Goal: Information Seeking & Learning: Learn about a topic

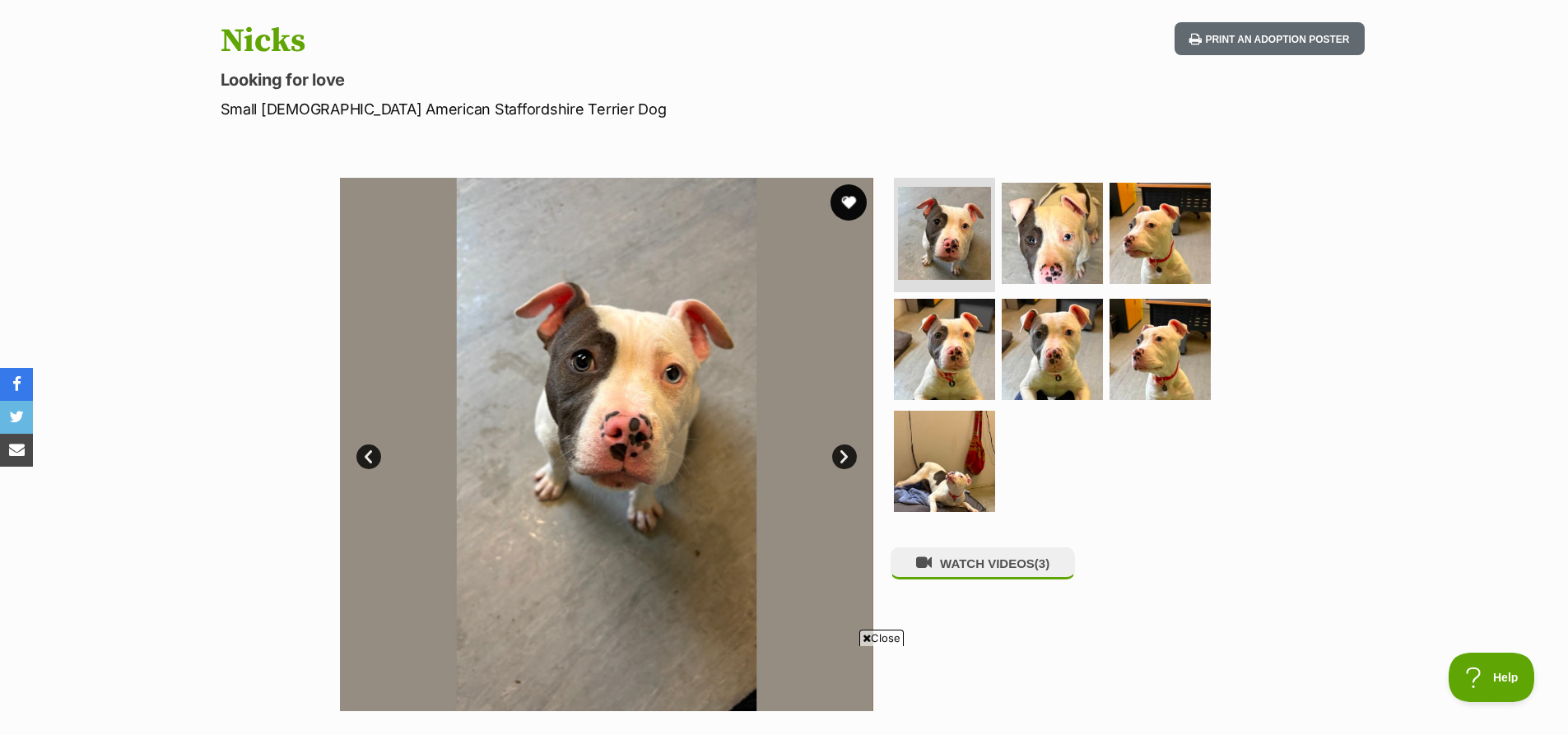
click at [844, 200] on button "favourite" at bounding box center [848, 202] width 36 height 36
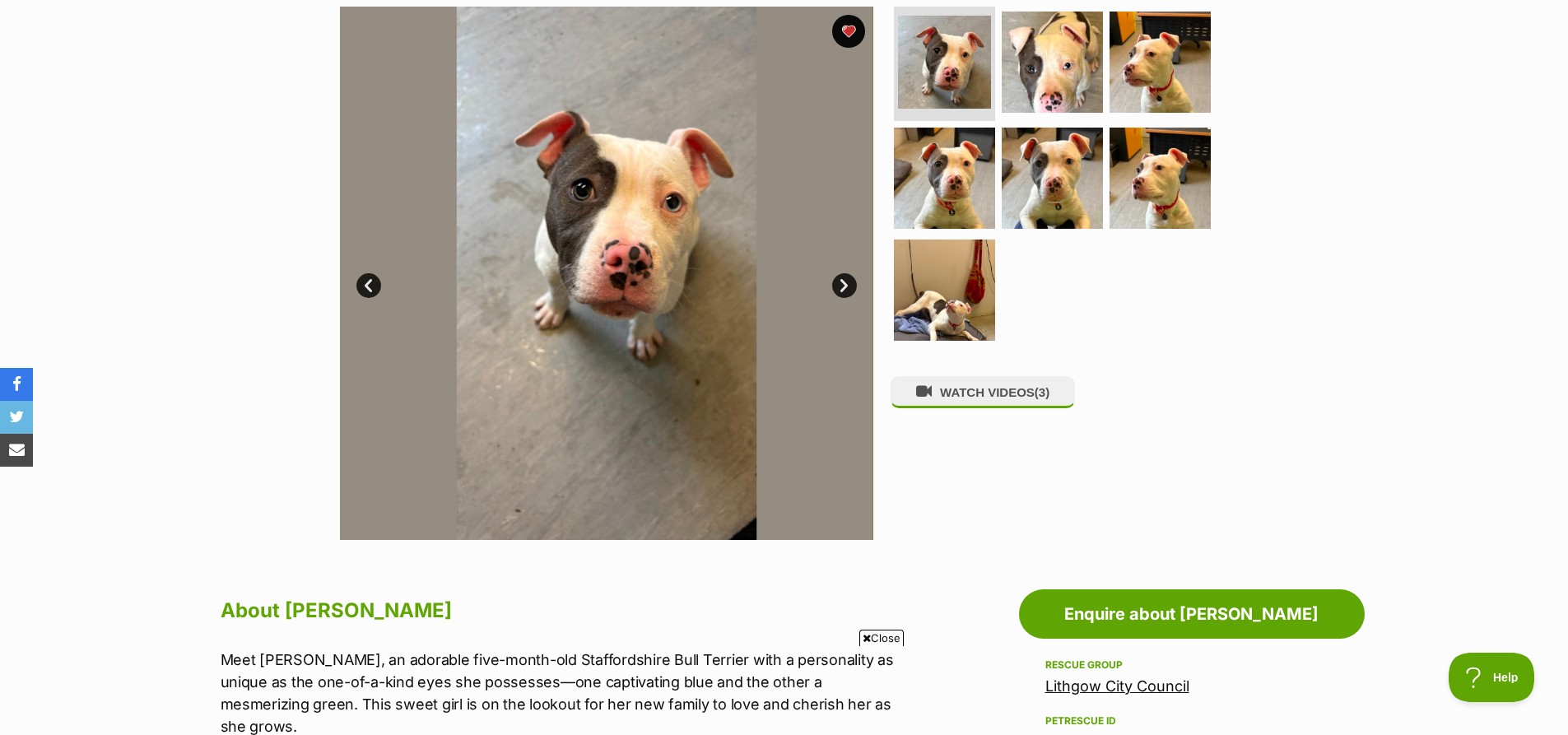
scroll to position [82, 0]
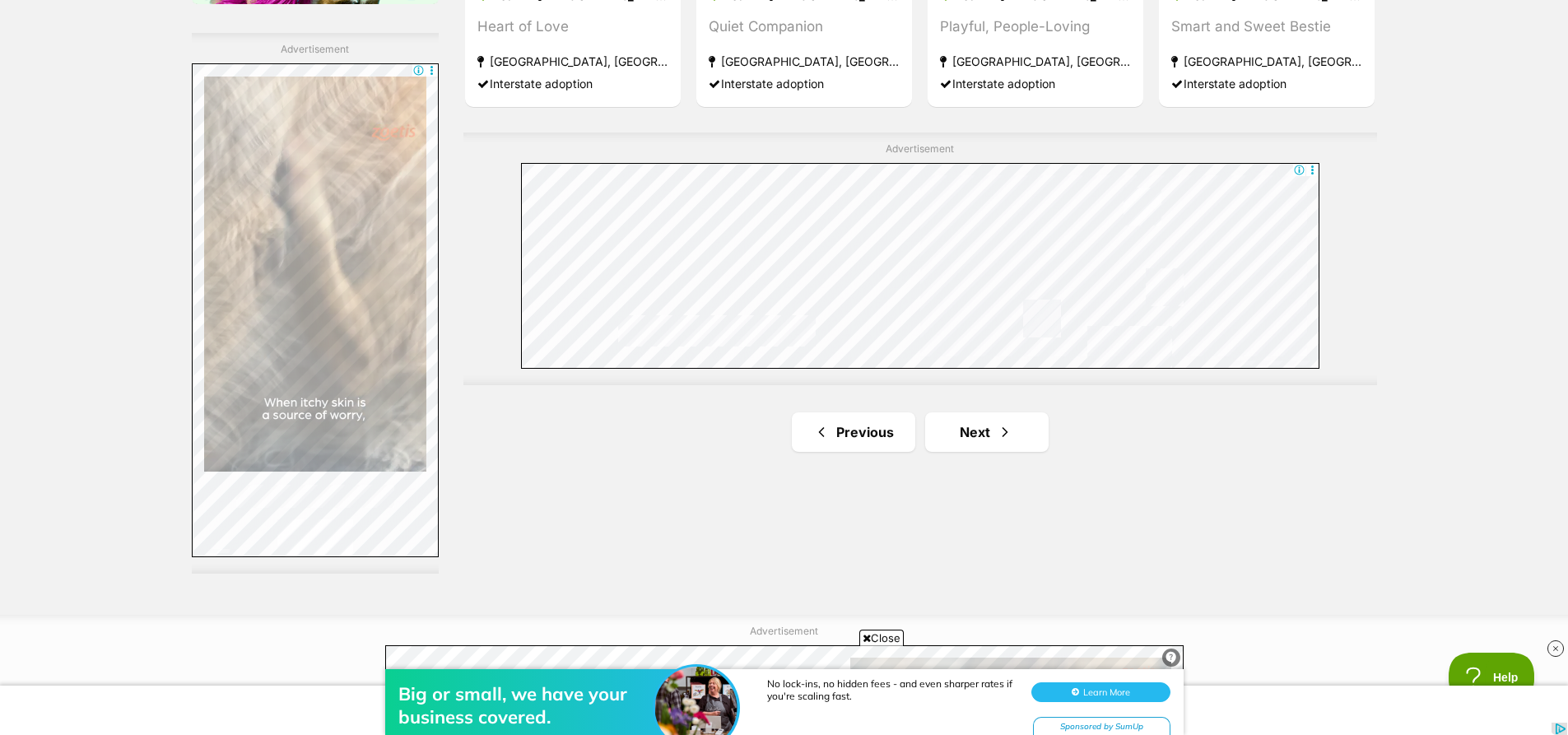
scroll to position [2961, 0]
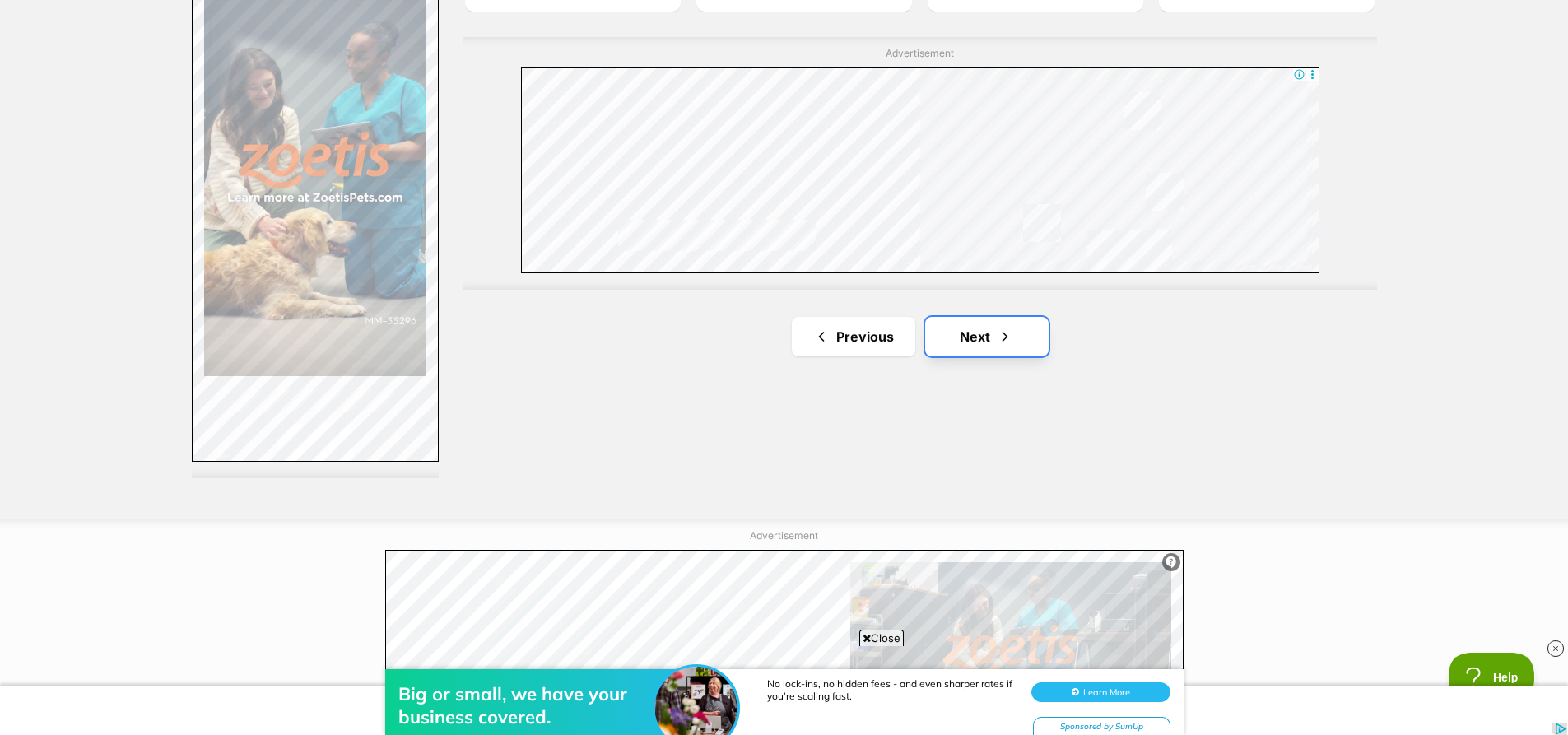
click at [996, 329] on span "Next page" at bounding box center [1004, 336] width 16 height 20
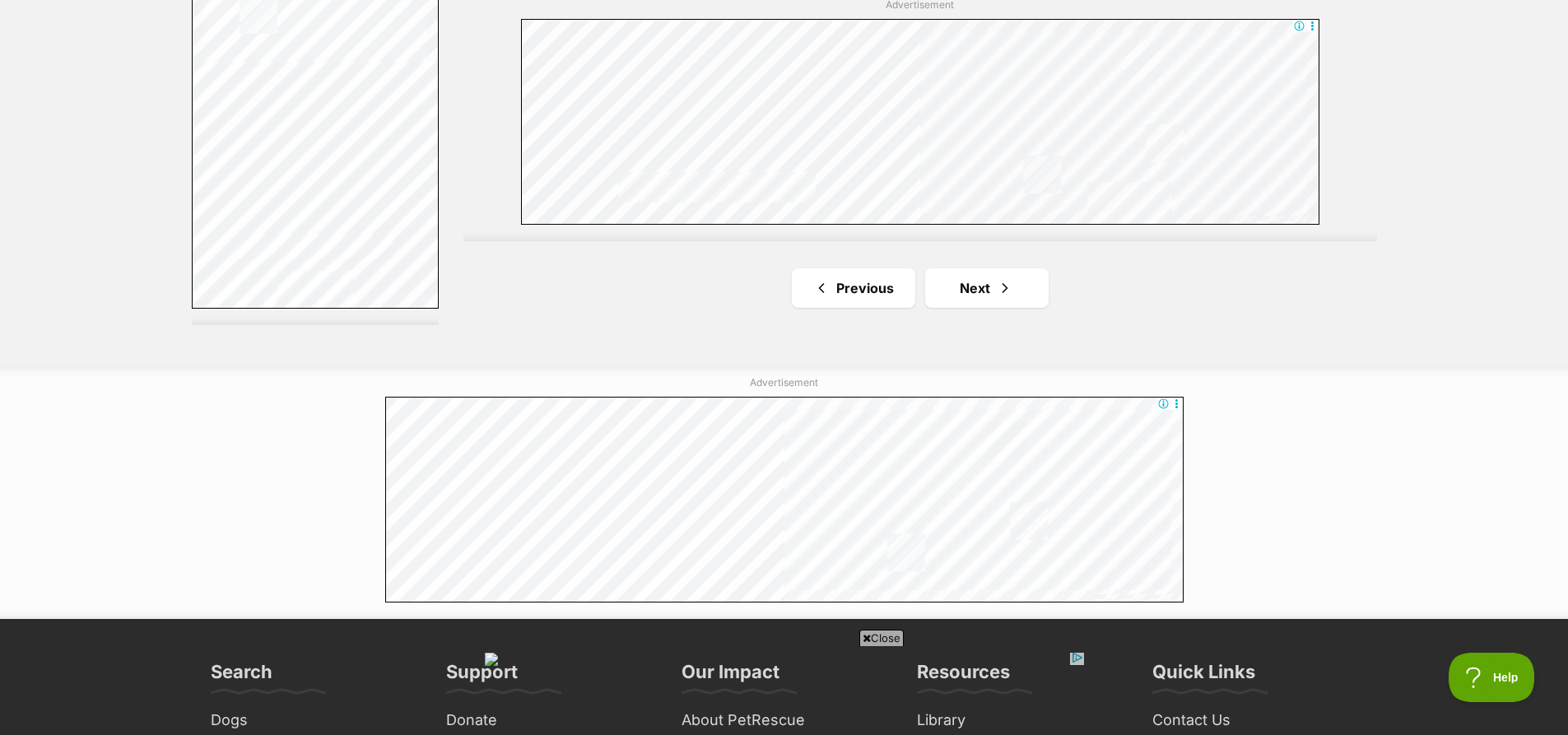
scroll to position [3127, 0]
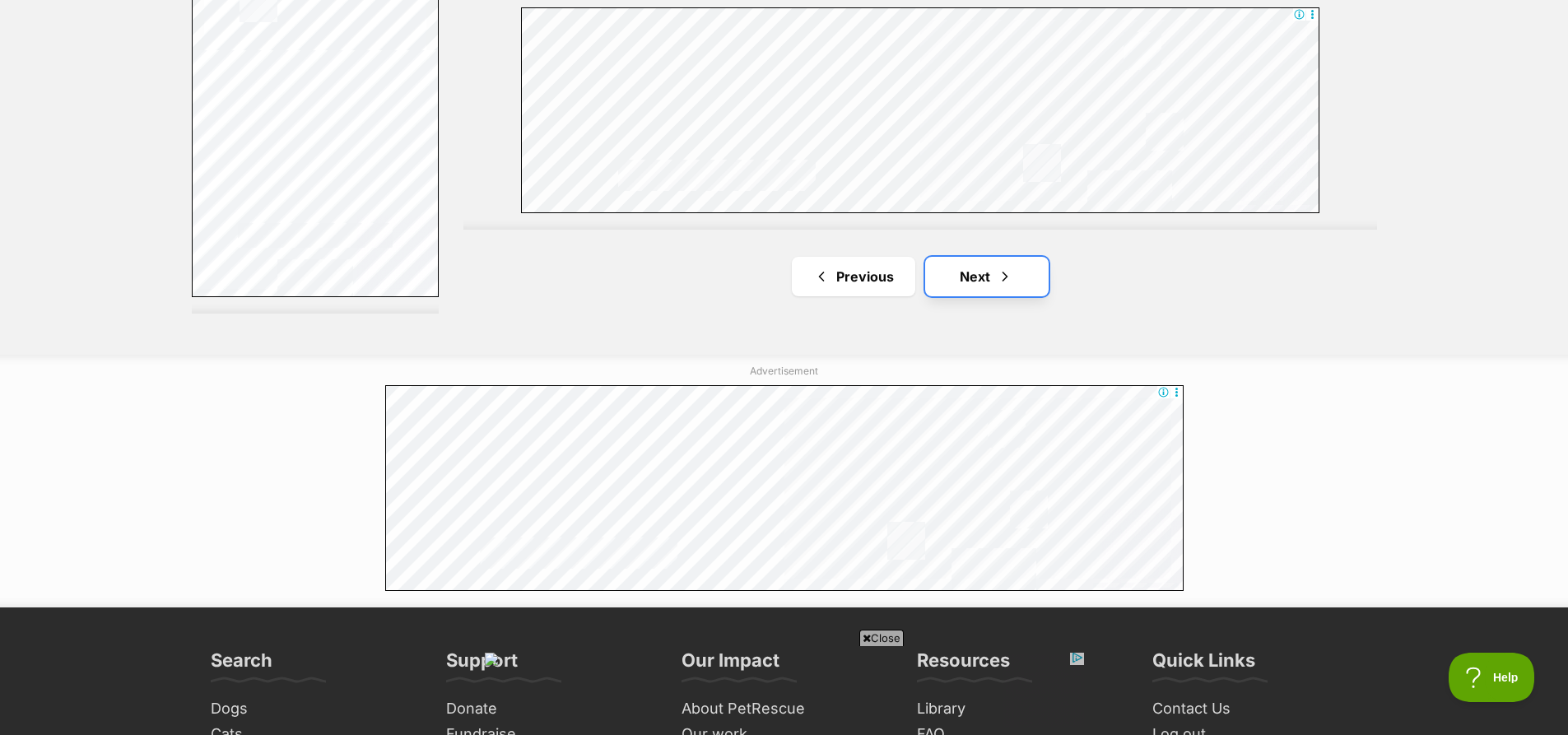
click at [995, 273] on link "Next" at bounding box center [987, 276] width 123 height 39
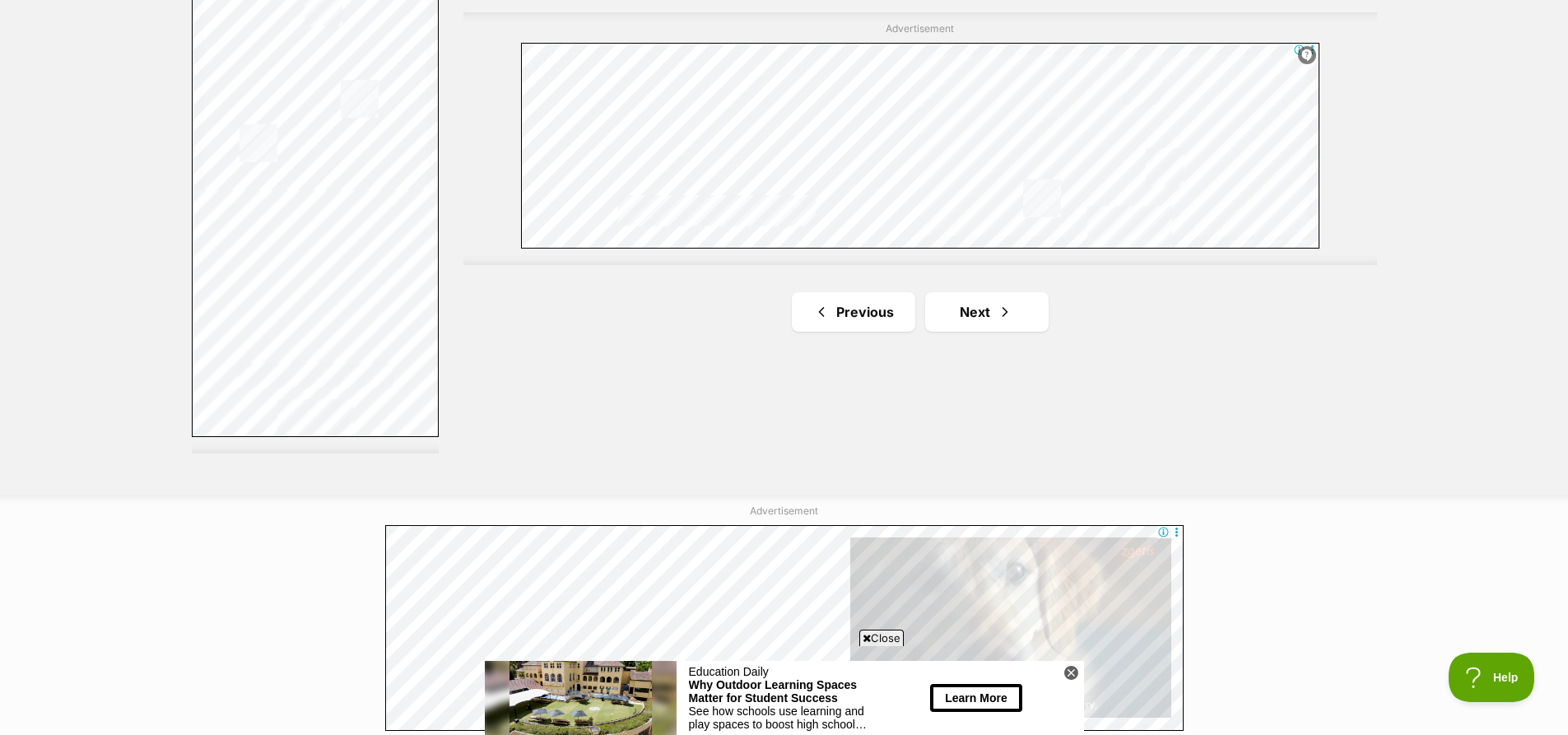
scroll to position [3044, 0]
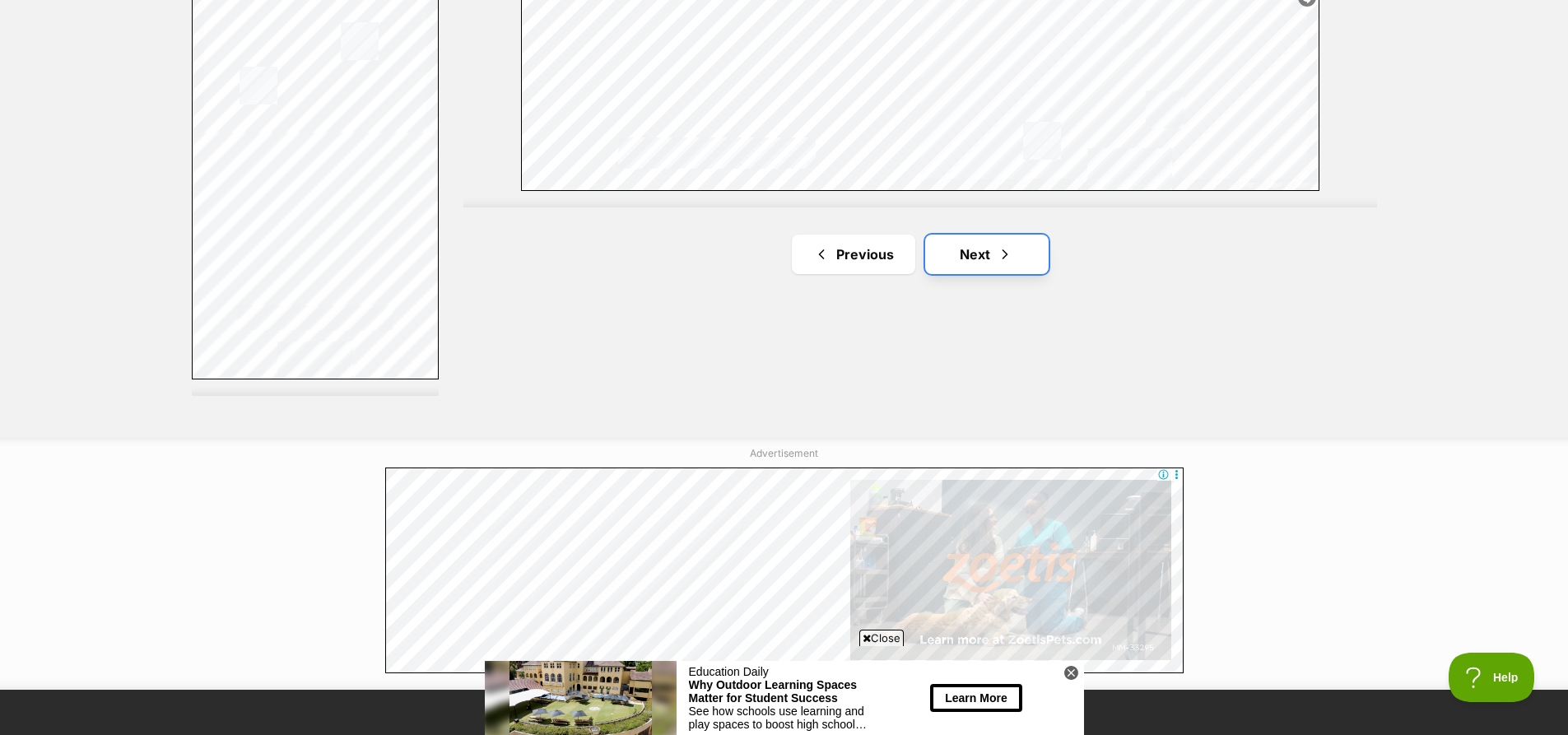
click at [971, 241] on link "Next" at bounding box center [987, 254] width 123 height 39
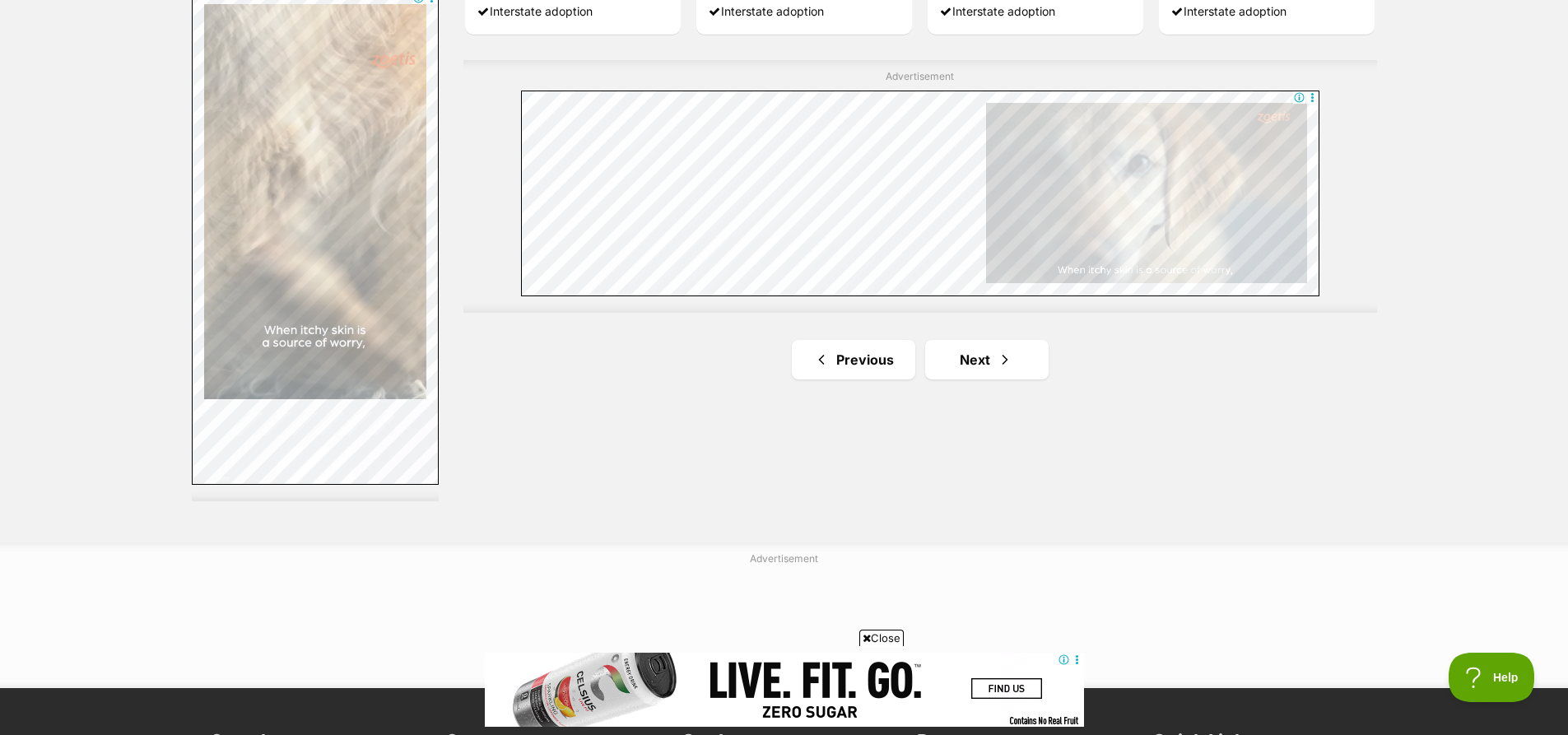
scroll to position [2961, 0]
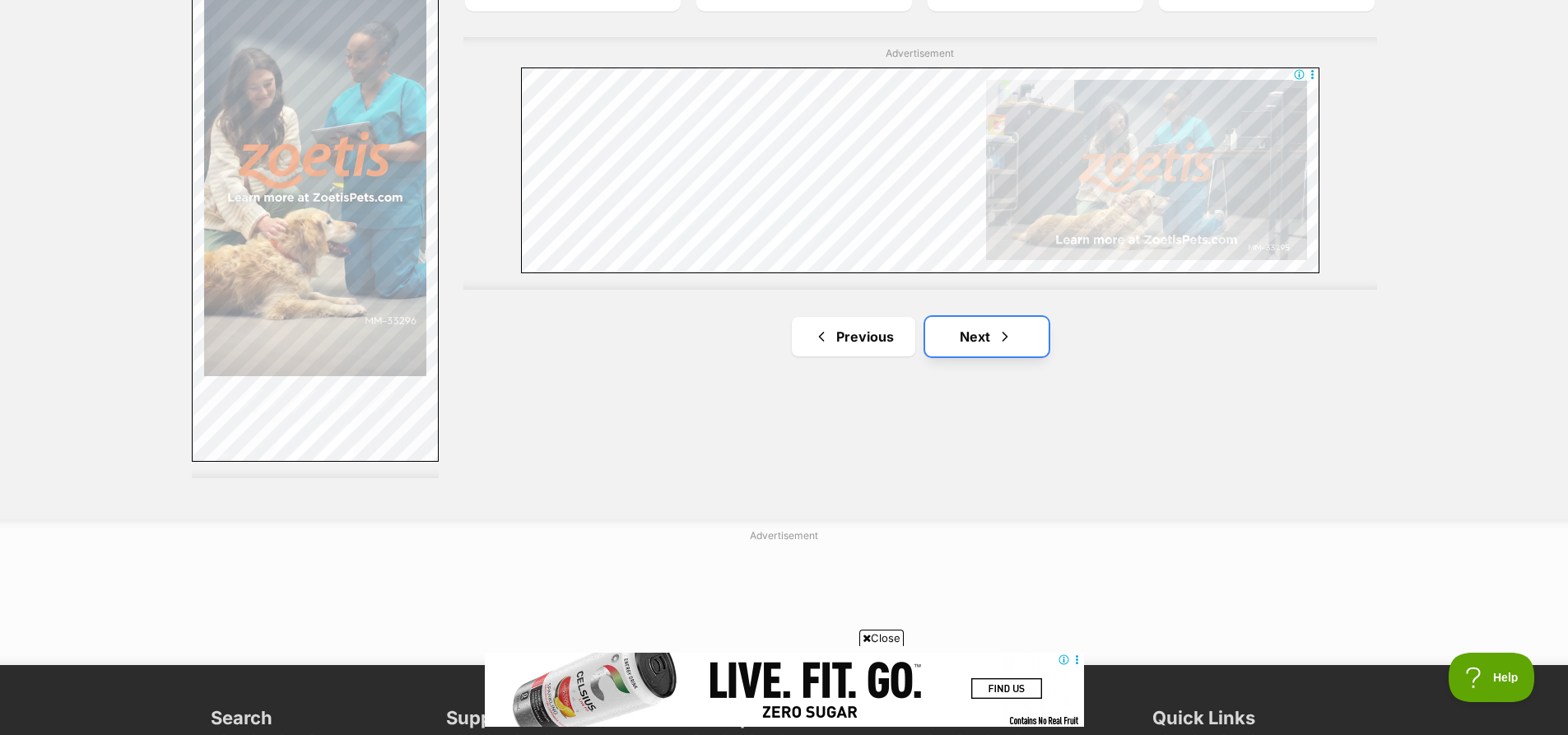
click at [980, 342] on link "Next" at bounding box center [987, 336] width 123 height 39
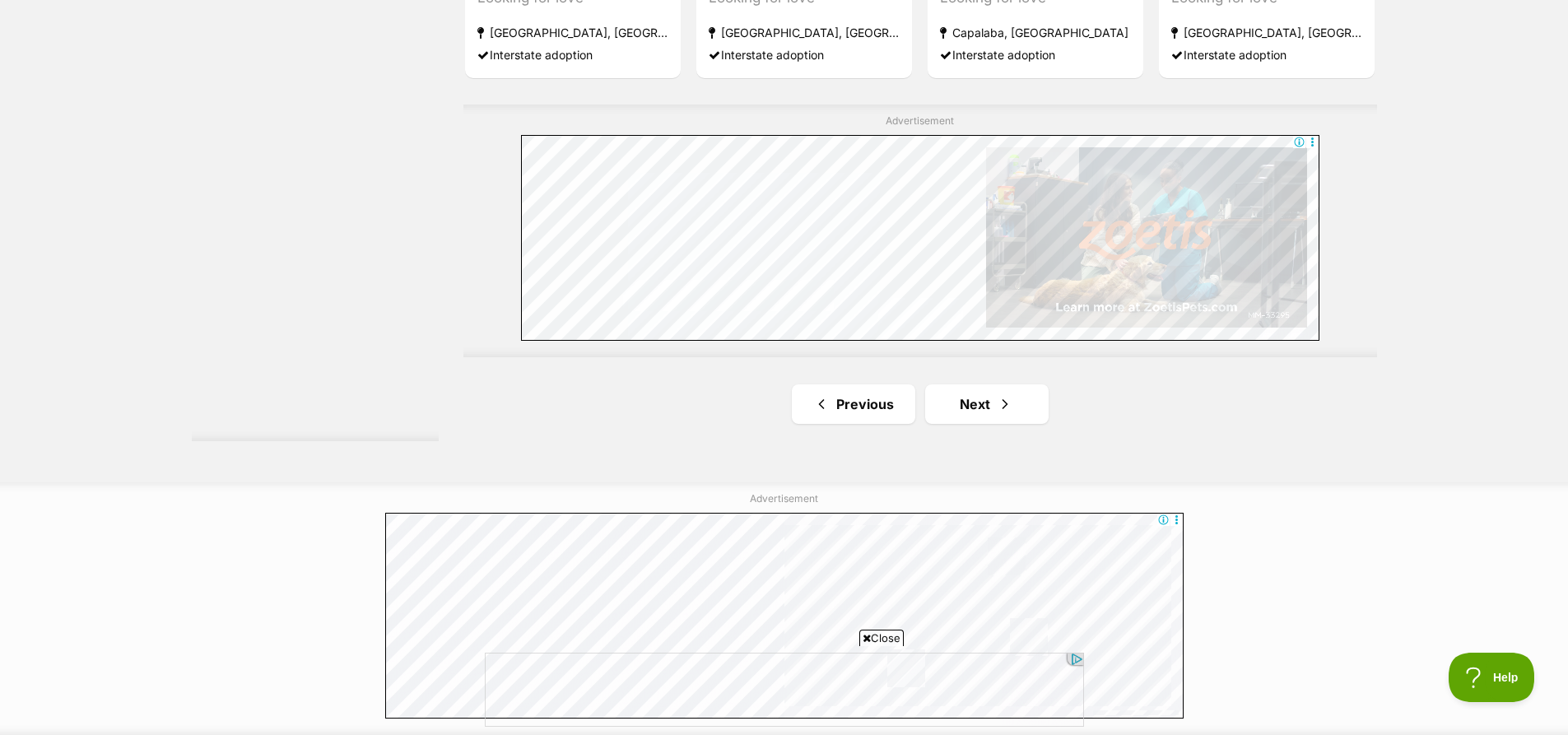
scroll to position [3044, 0]
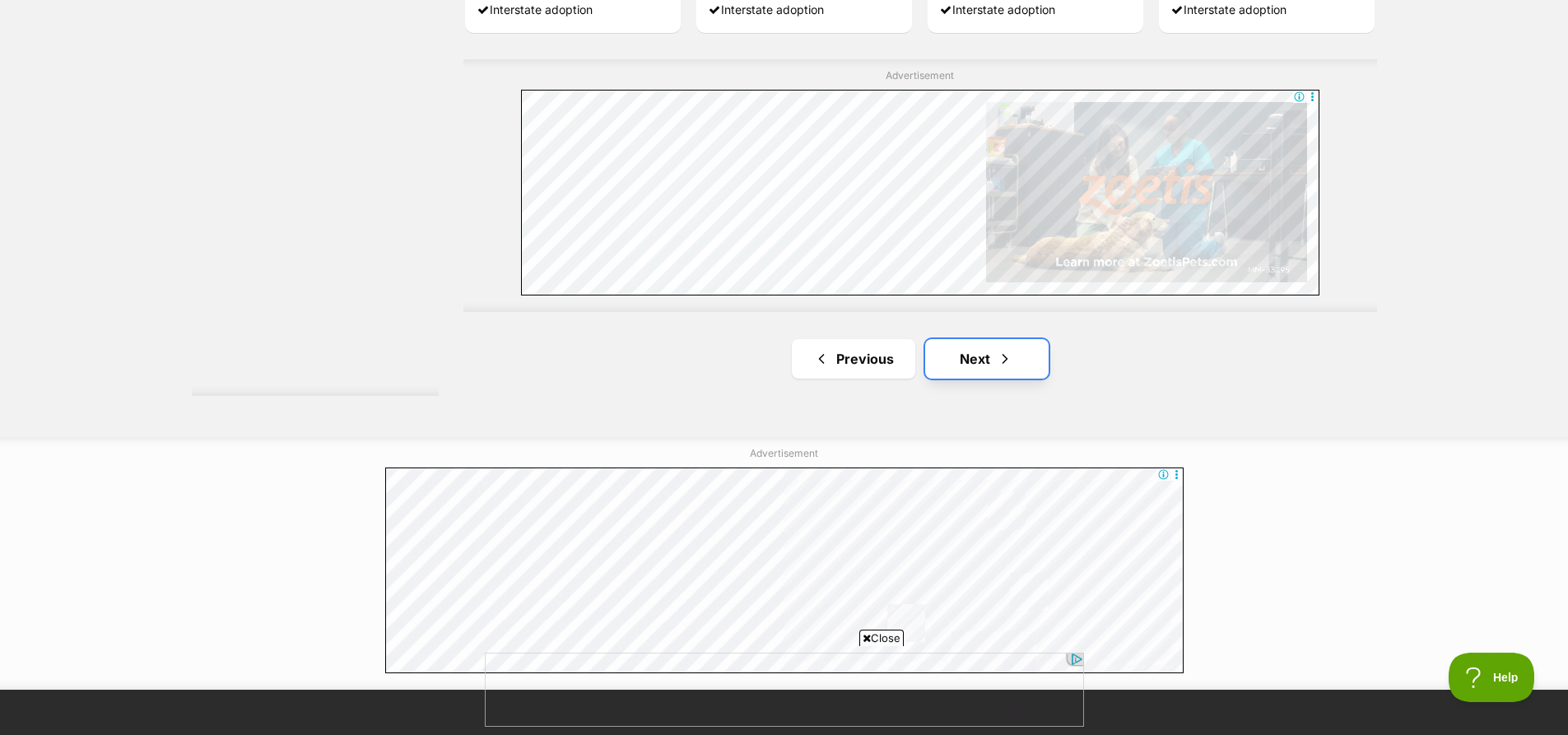
click at [993, 340] on link "Next" at bounding box center [987, 359] width 123 height 39
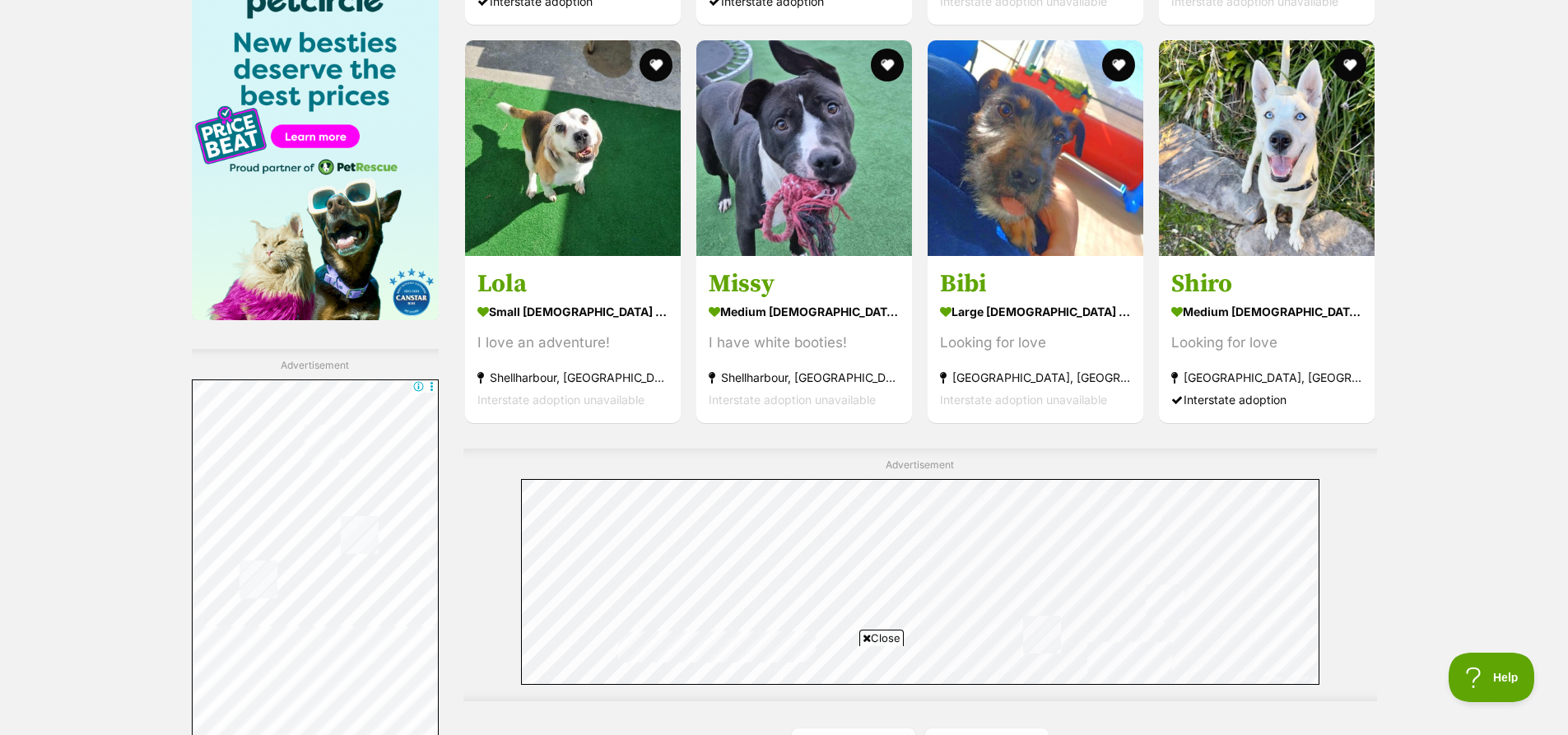
scroll to position [2961, 0]
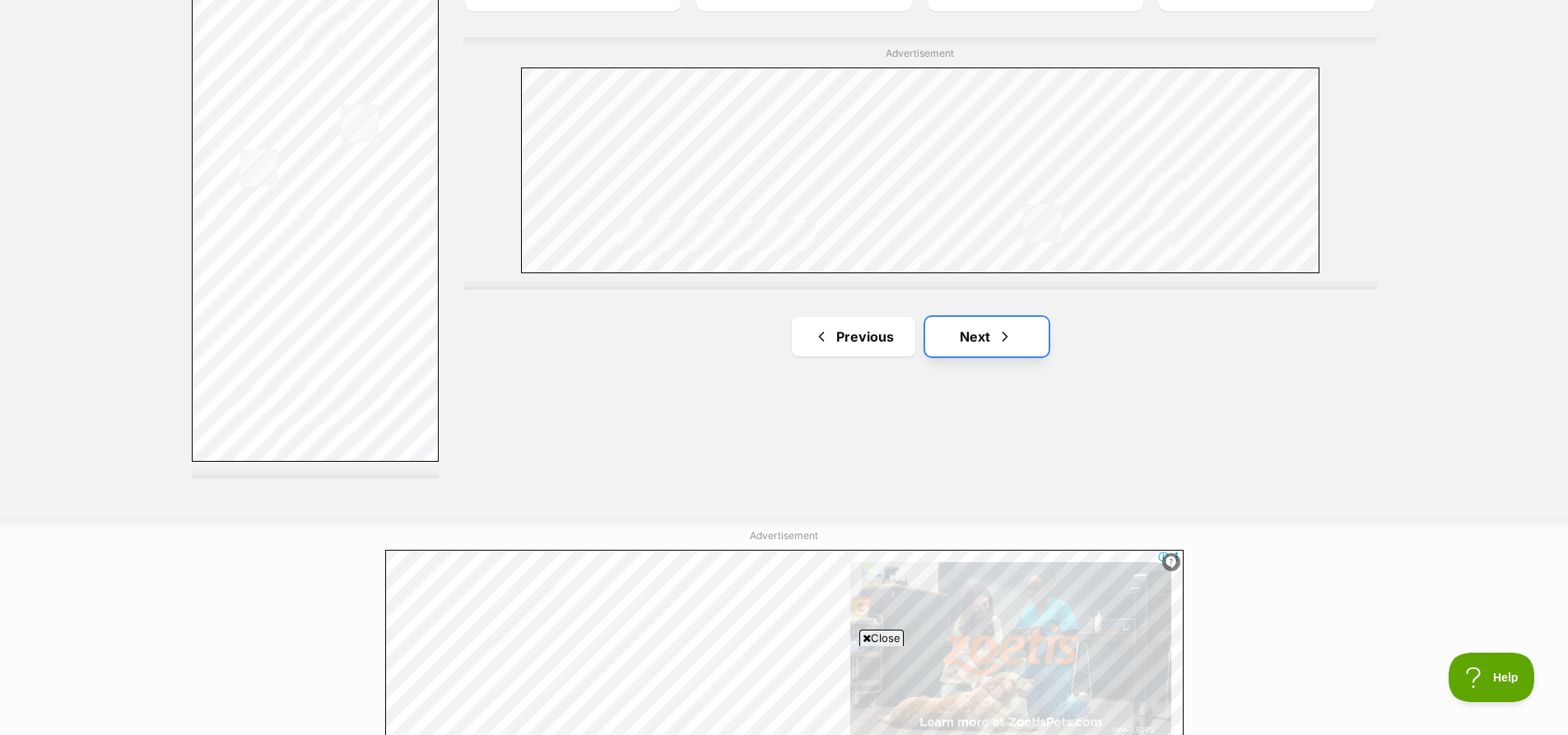
click at [984, 325] on link "Next" at bounding box center [987, 336] width 123 height 39
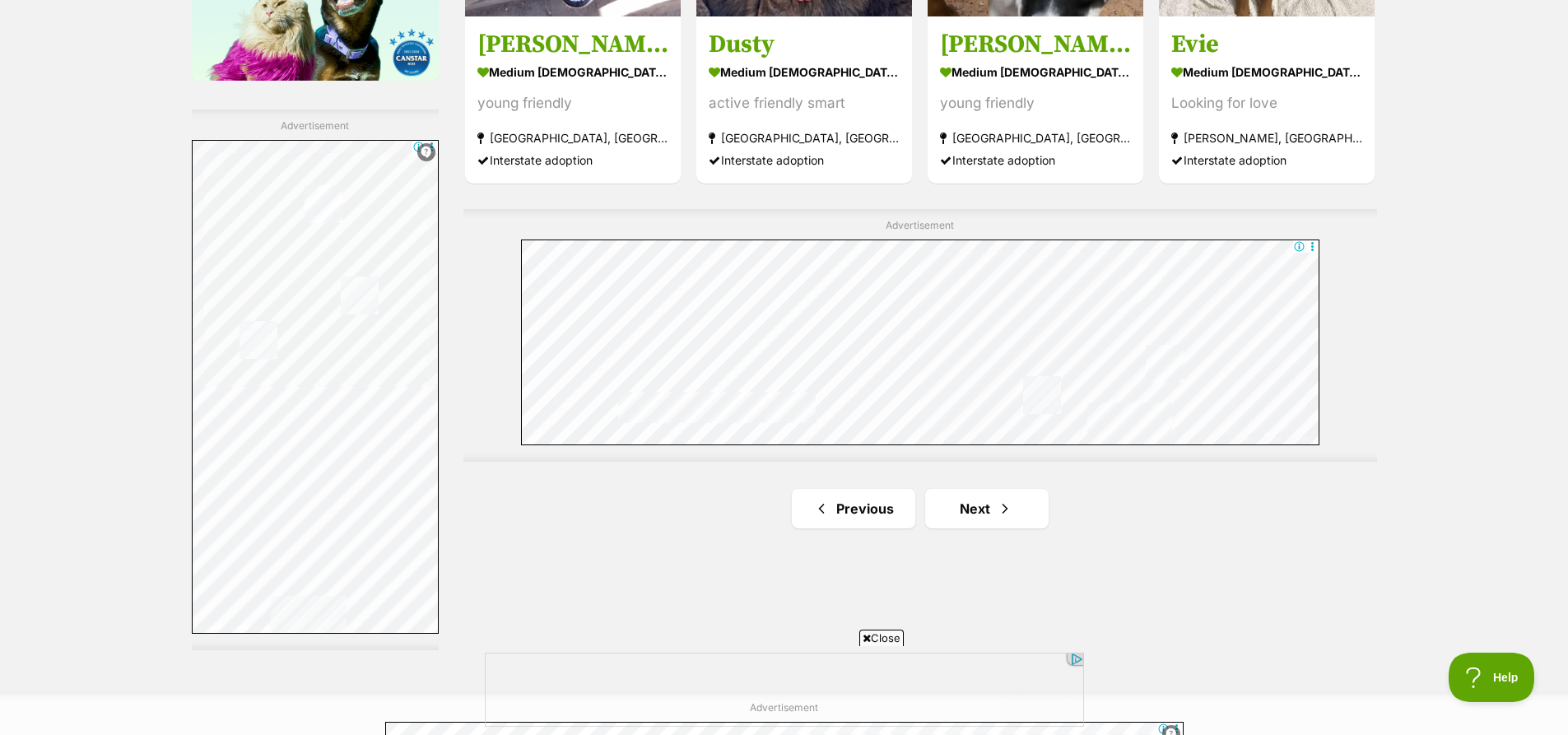
scroll to position [2797, 0]
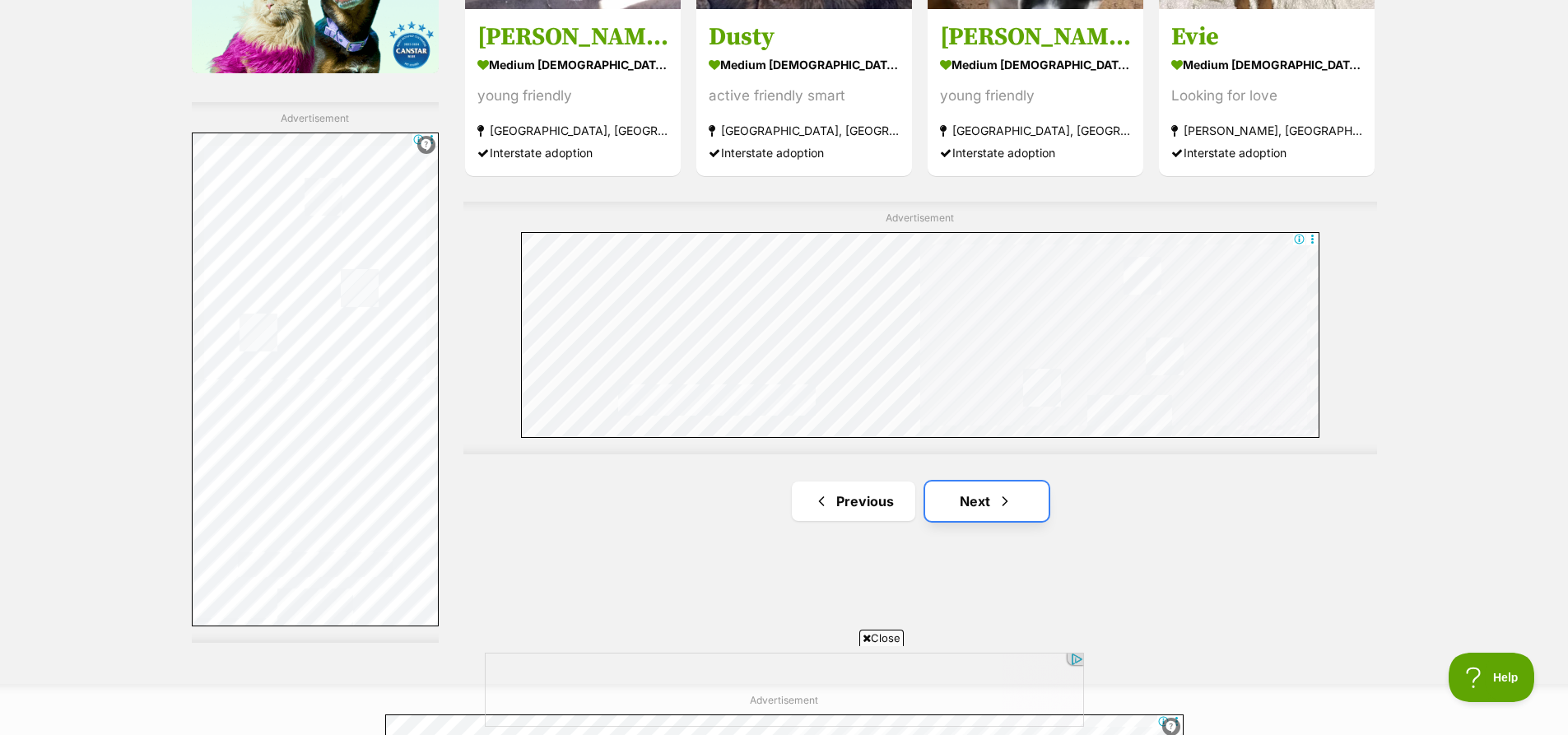
click at [986, 500] on link "Next" at bounding box center [987, 501] width 123 height 39
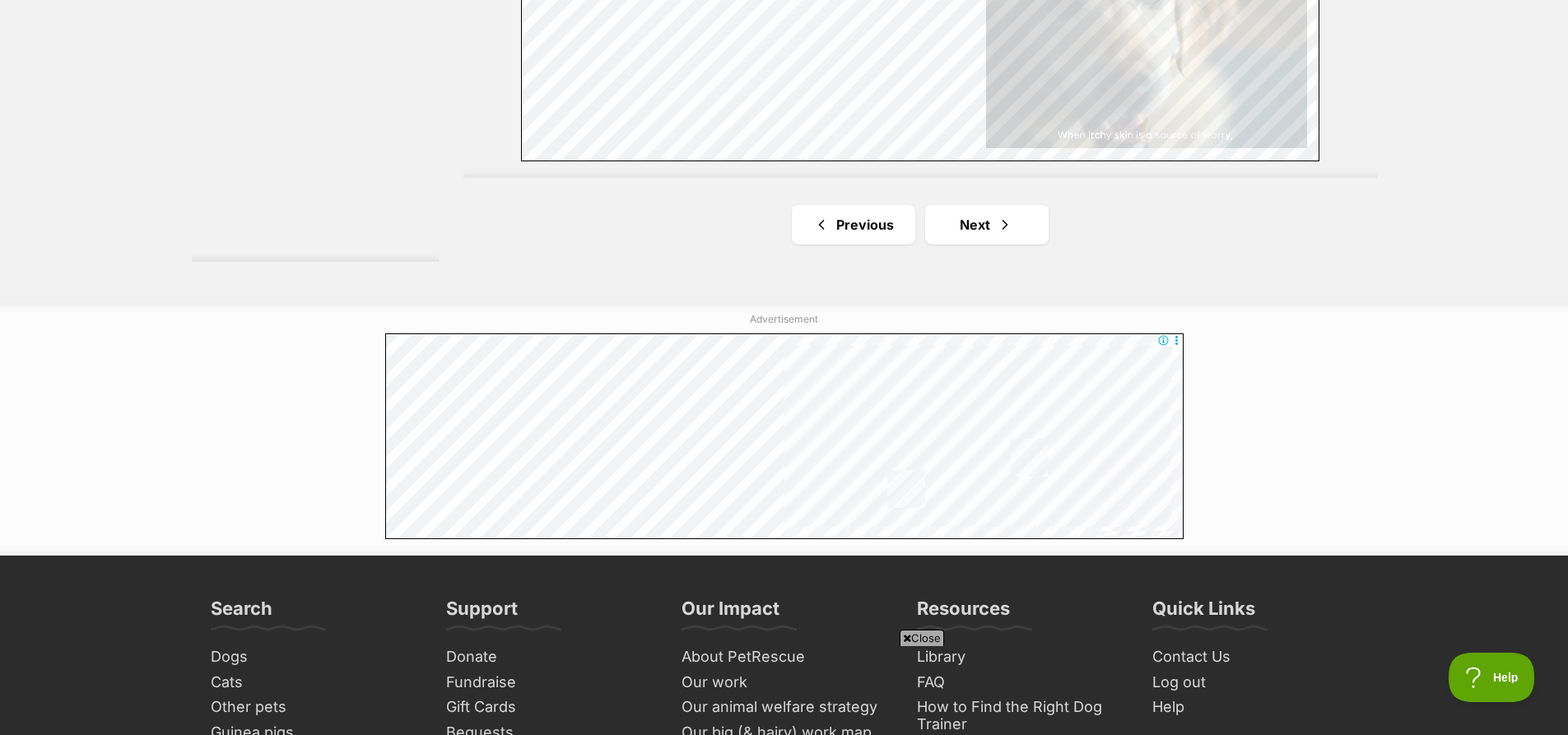
scroll to position [3209, 0]
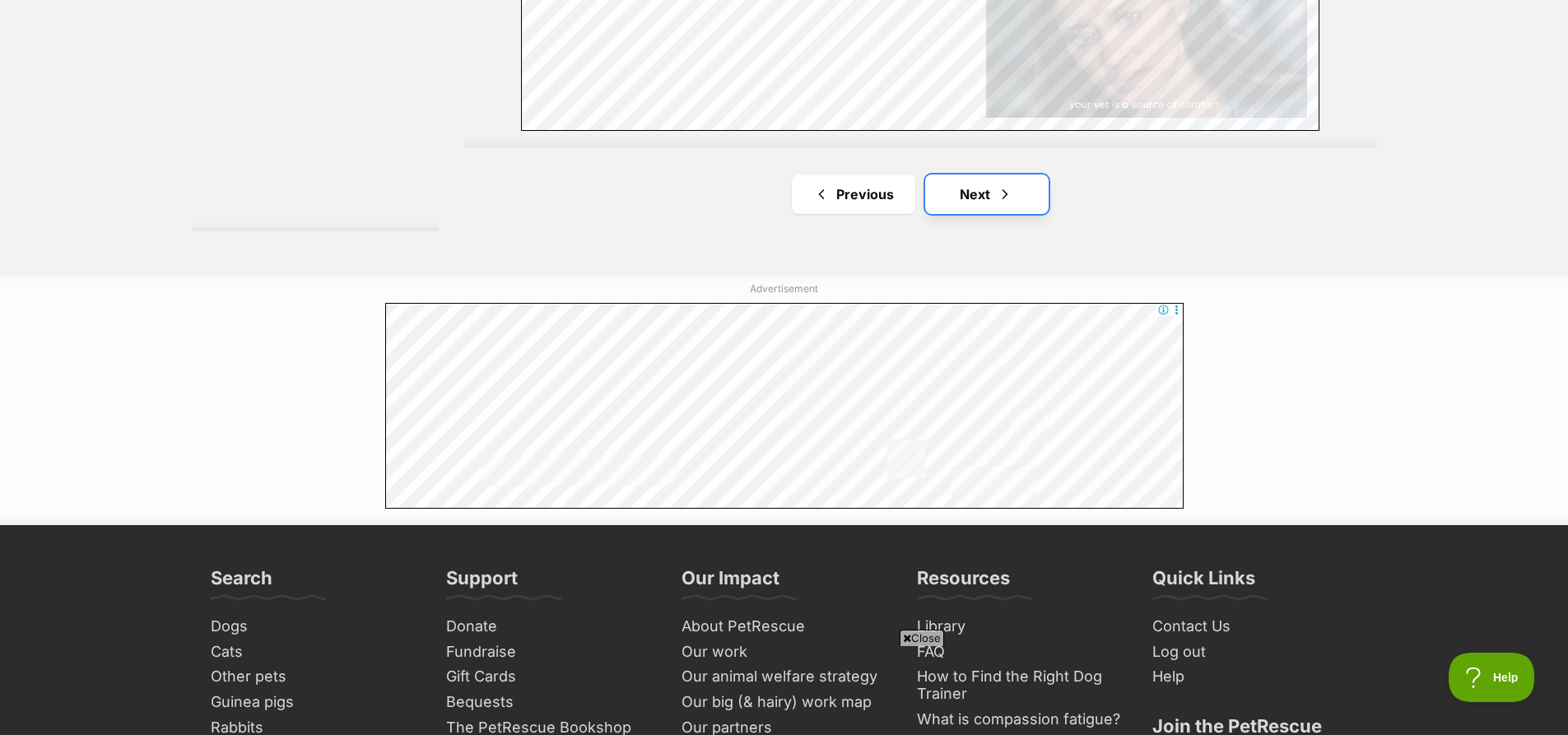
click at [997, 196] on span "Next page" at bounding box center [1004, 193] width 16 height 20
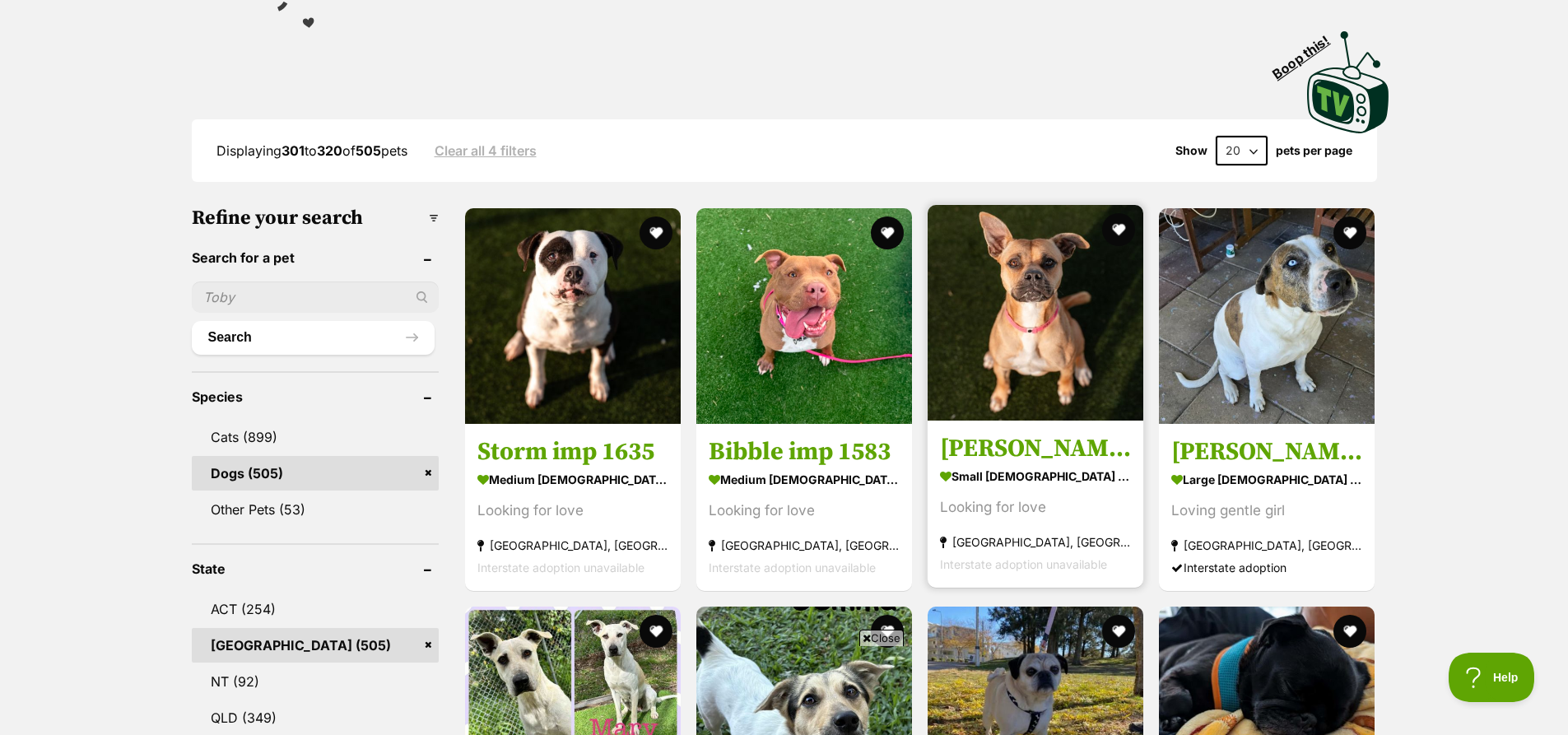
click at [1019, 311] on img at bounding box center [1036, 312] width 216 height 216
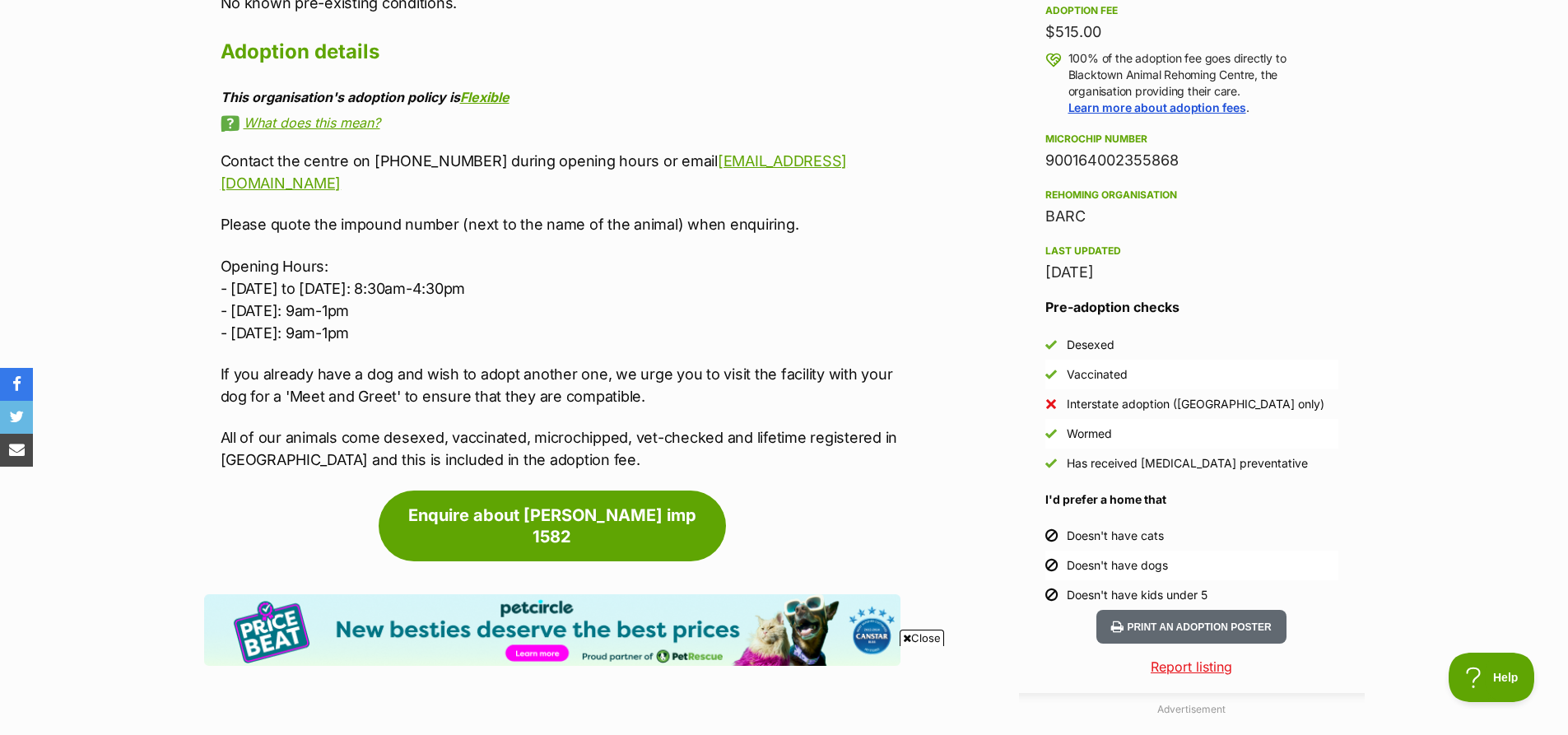
scroll to position [1234, 0]
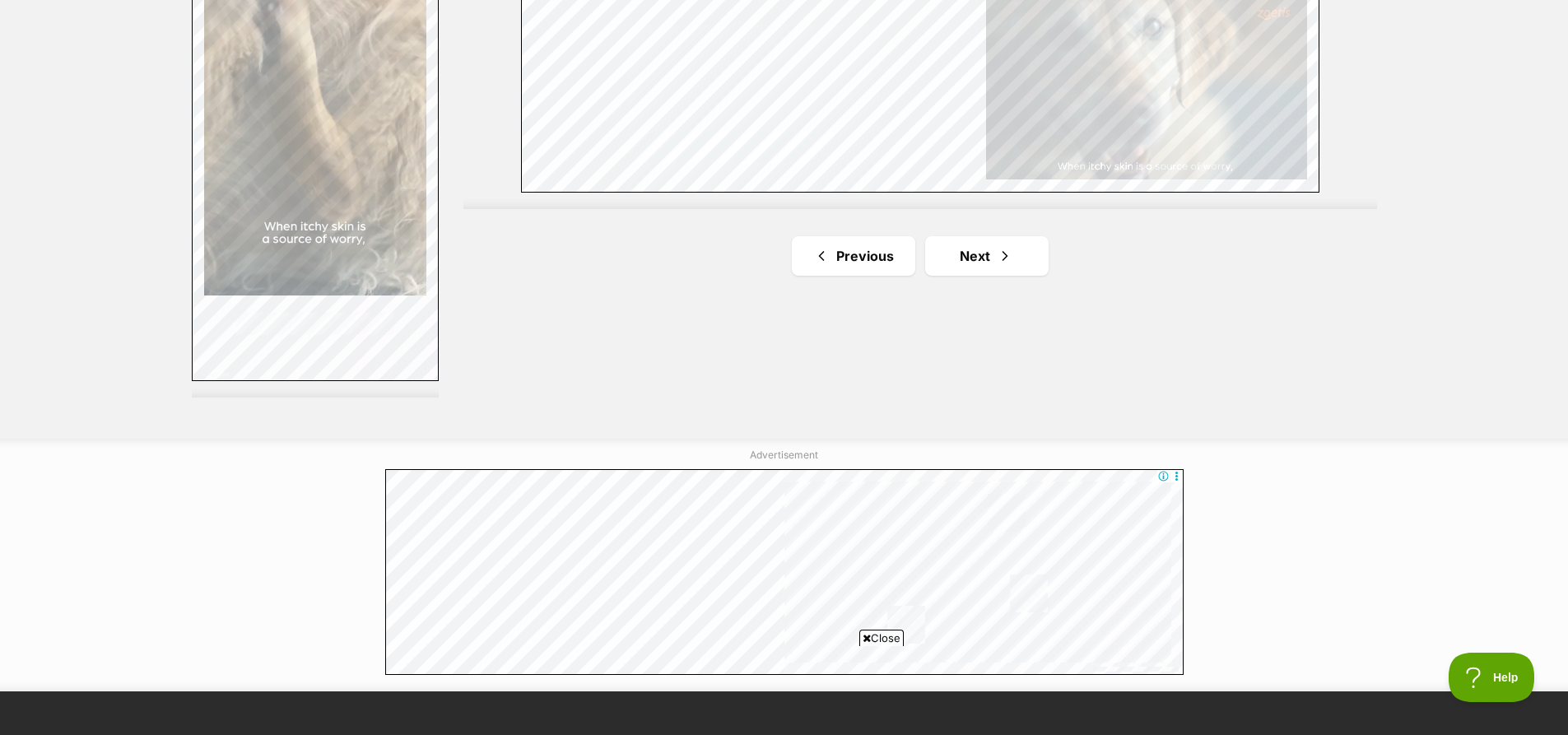
scroll to position [3044, 0]
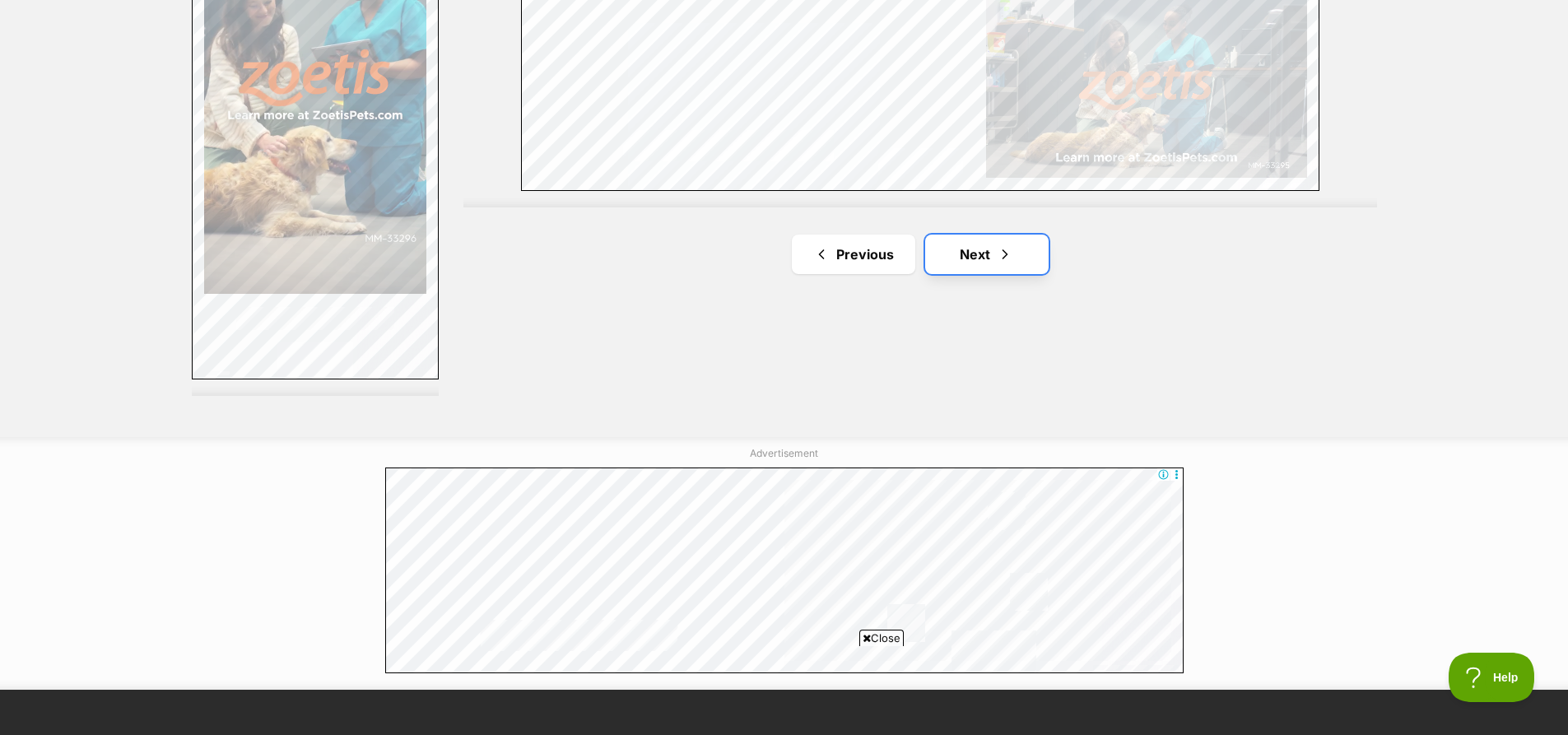
click at [1002, 246] on span "Next page" at bounding box center [1004, 254] width 16 height 20
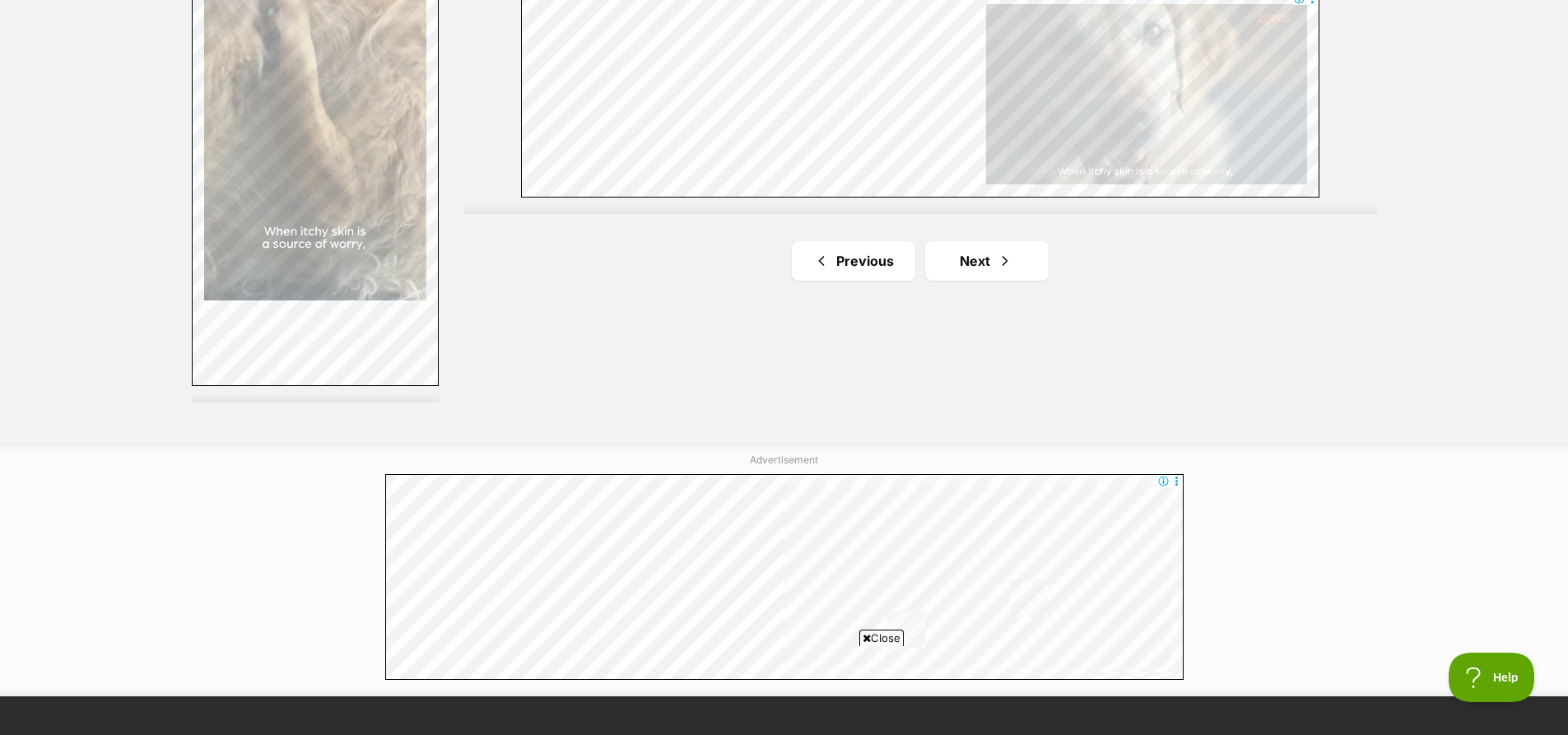
scroll to position [3044, 0]
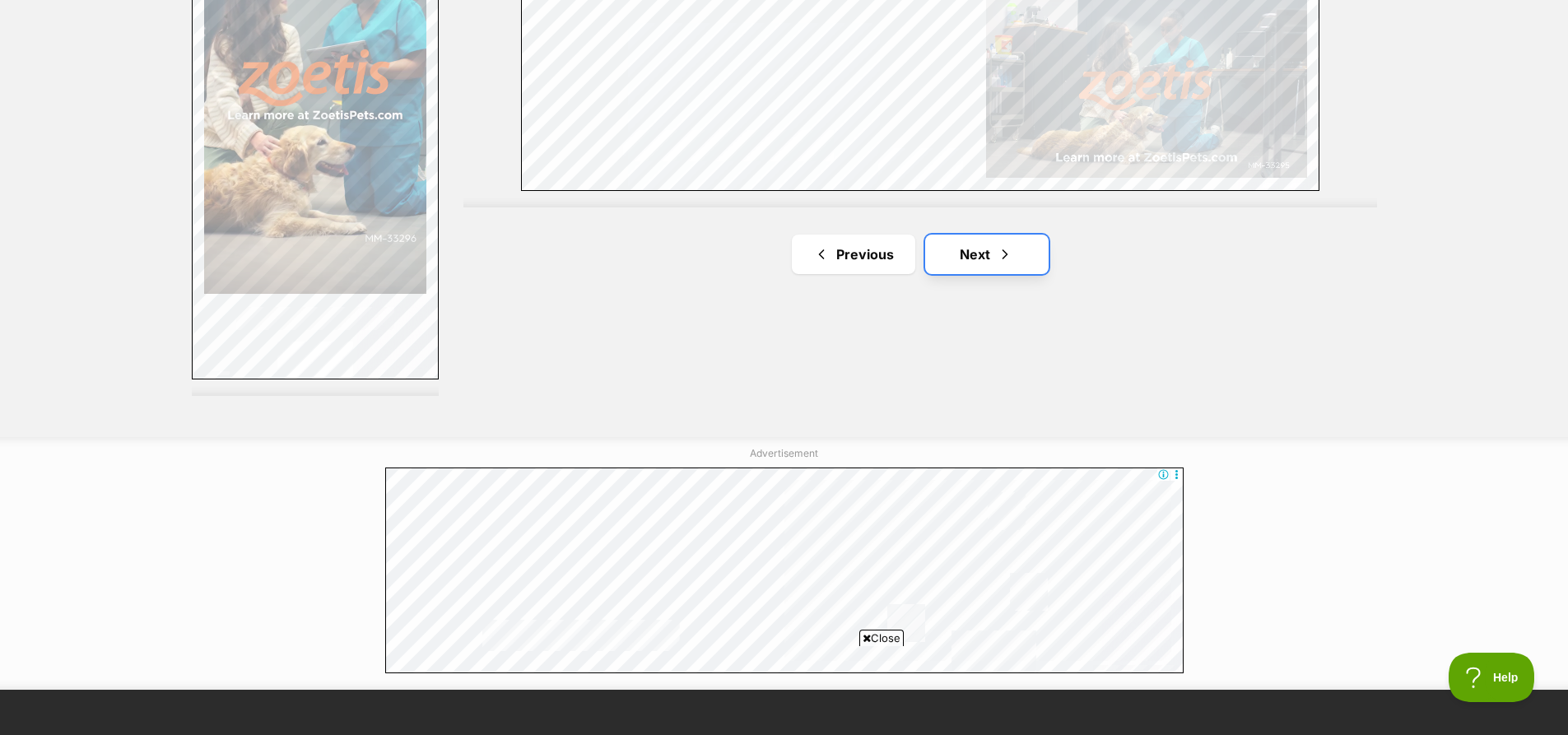
click at [1008, 246] on span "Next page" at bounding box center [1004, 254] width 16 height 20
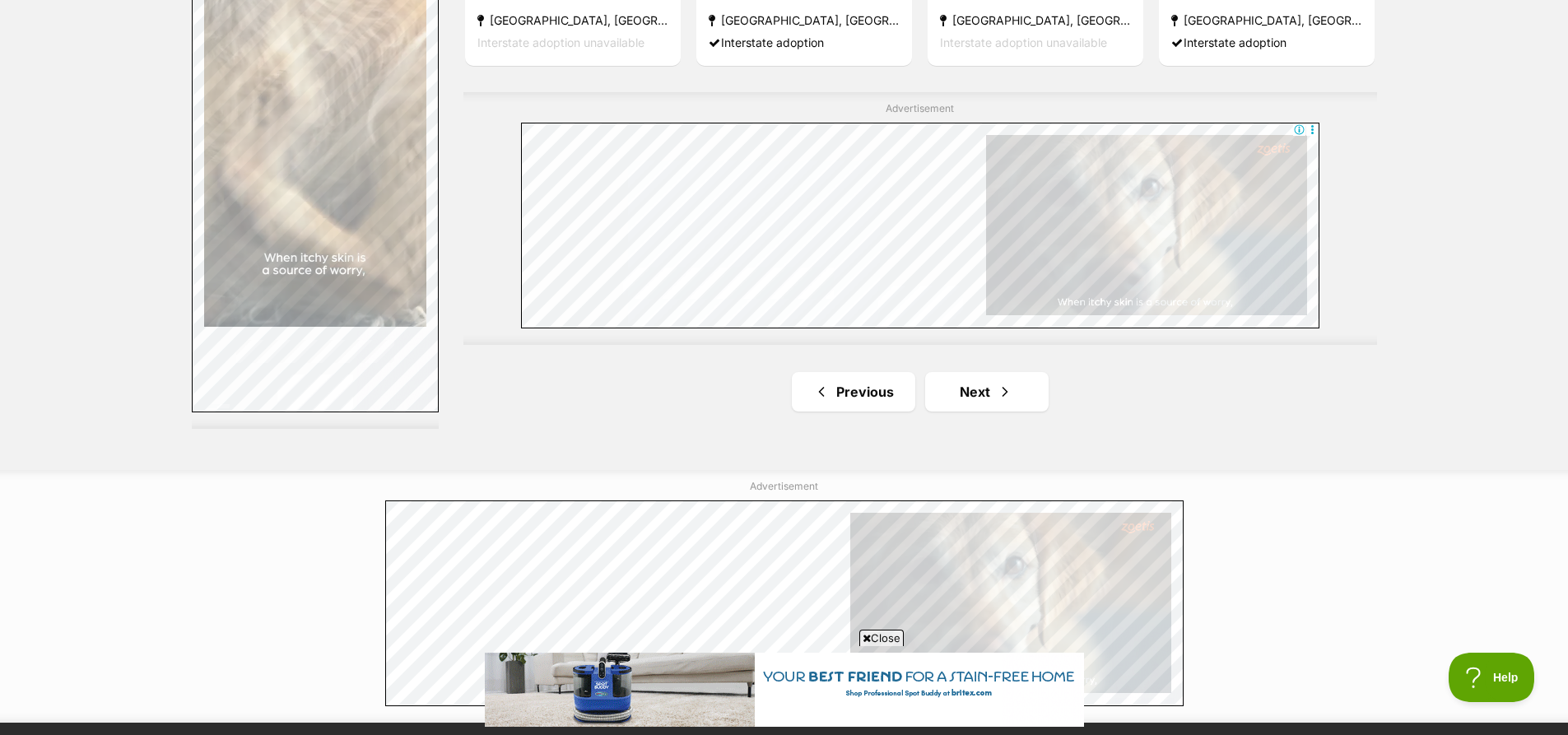
scroll to position [3044, 0]
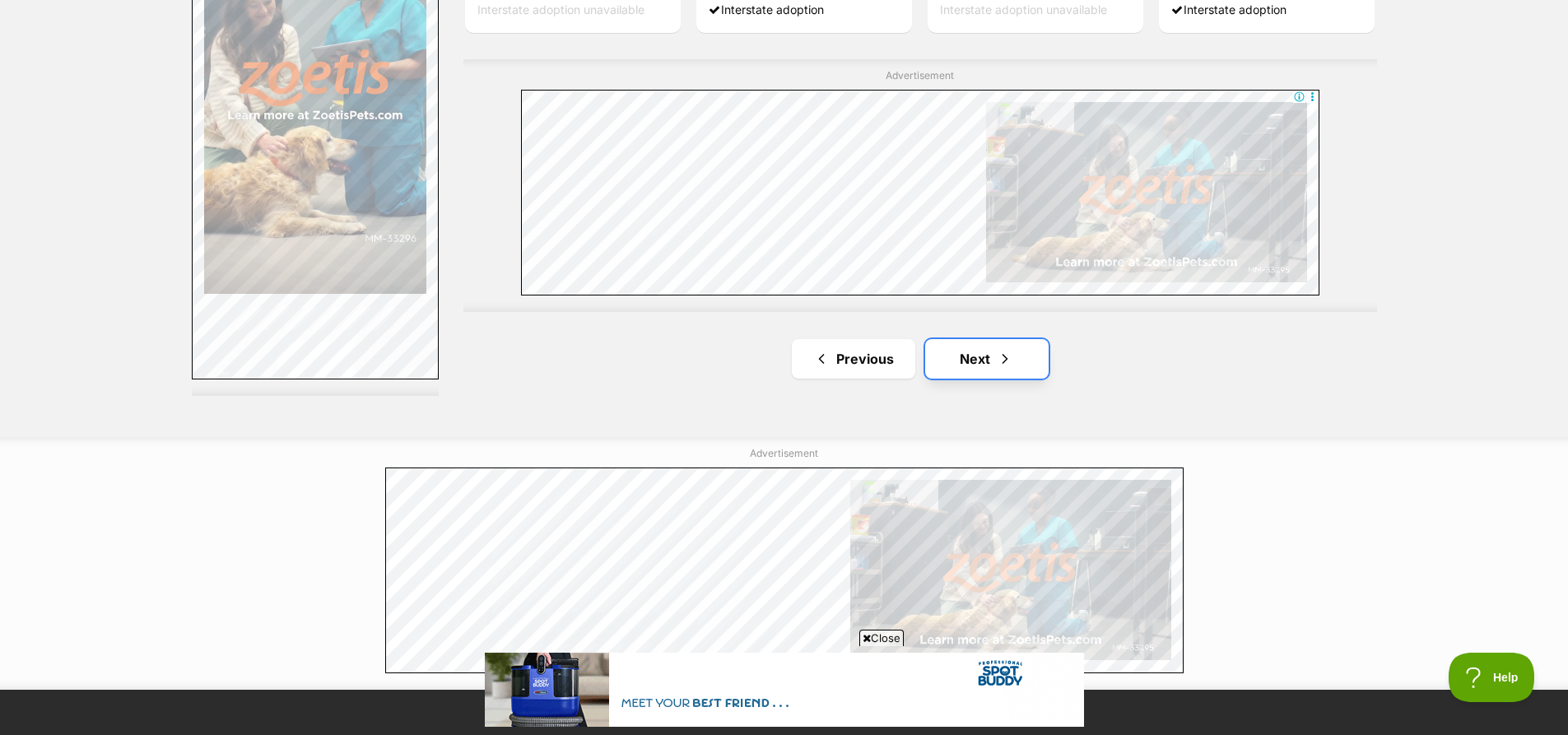
click at [971, 357] on link "Next" at bounding box center [987, 359] width 123 height 39
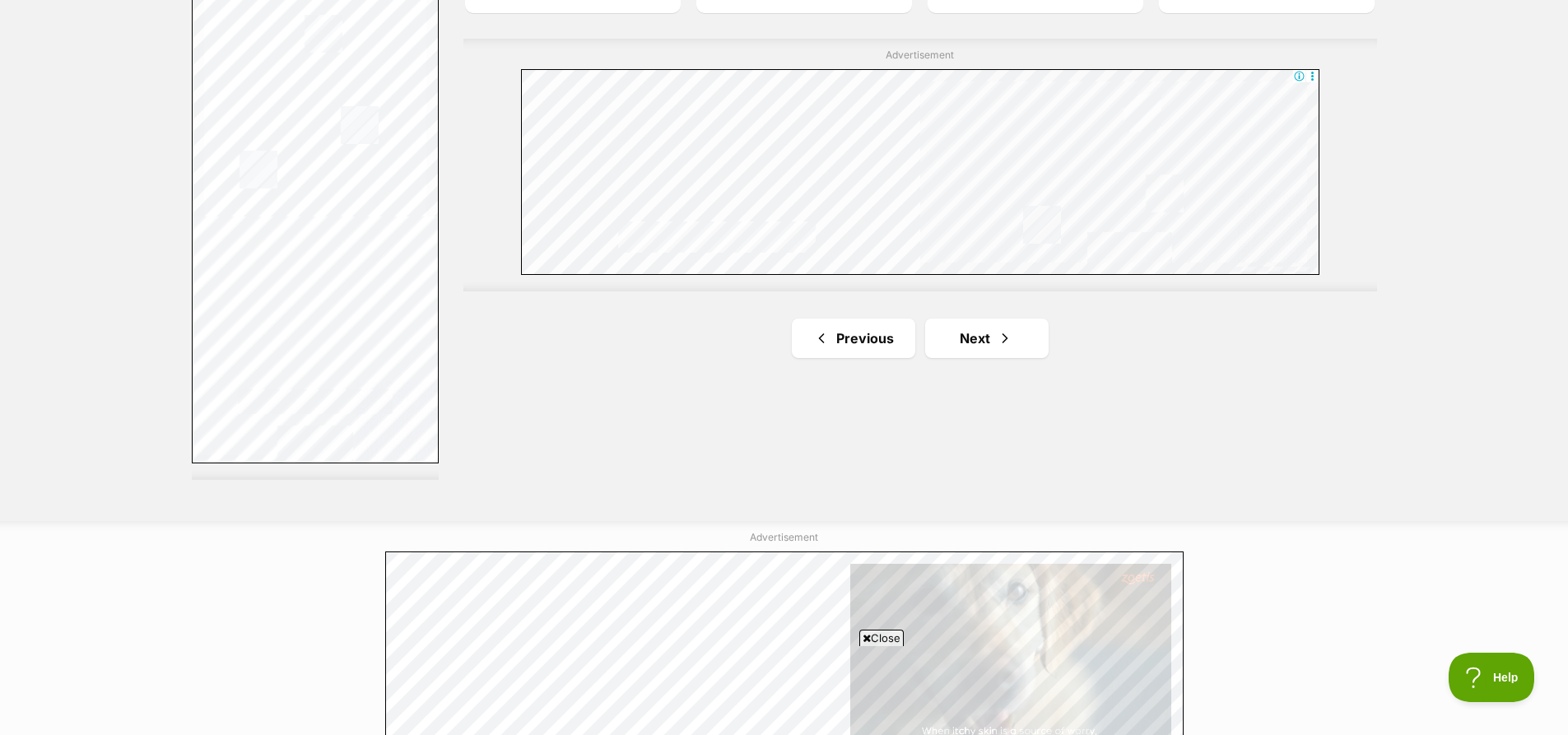
scroll to position [3127, 0]
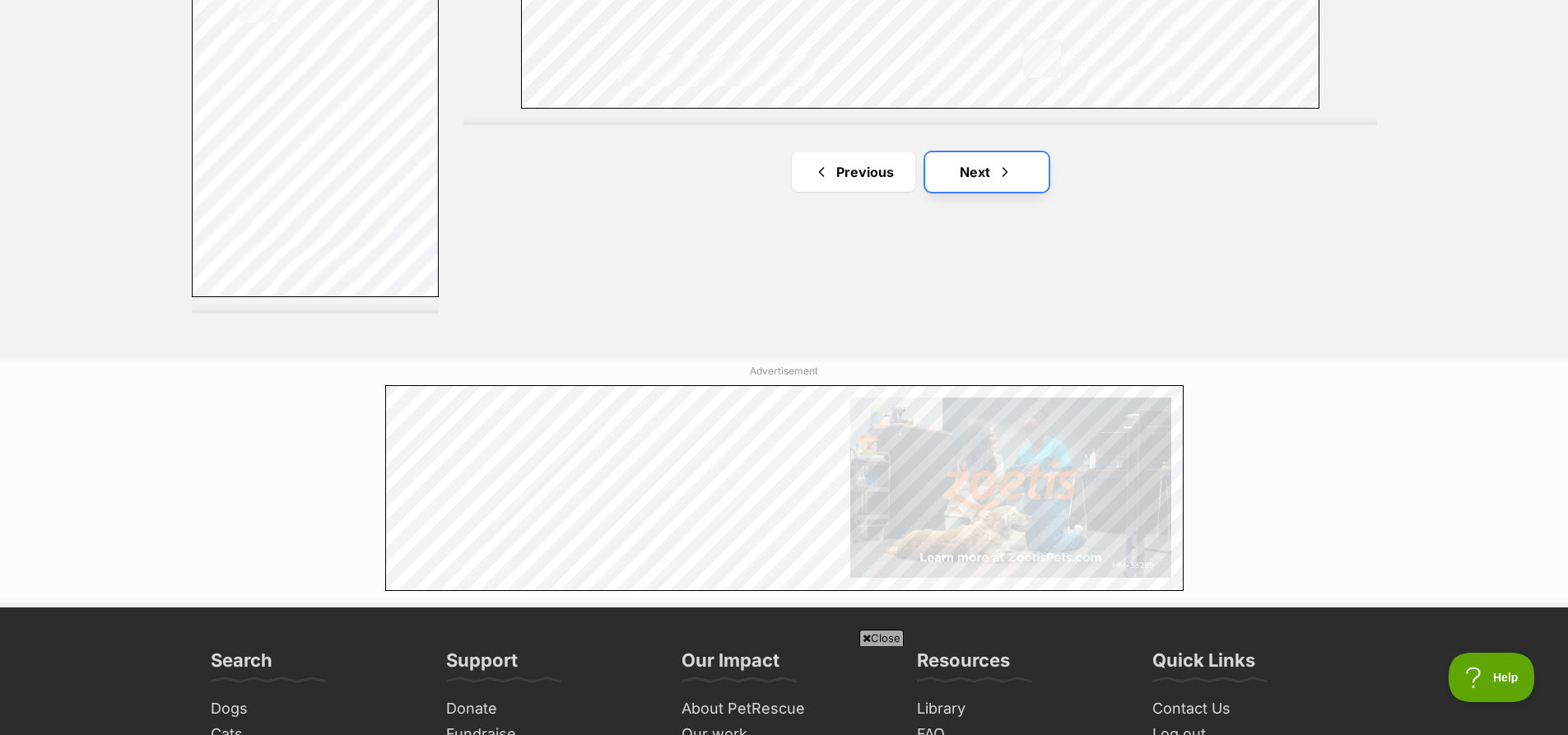
click at [956, 163] on link "Next" at bounding box center [987, 172] width 123 height 39
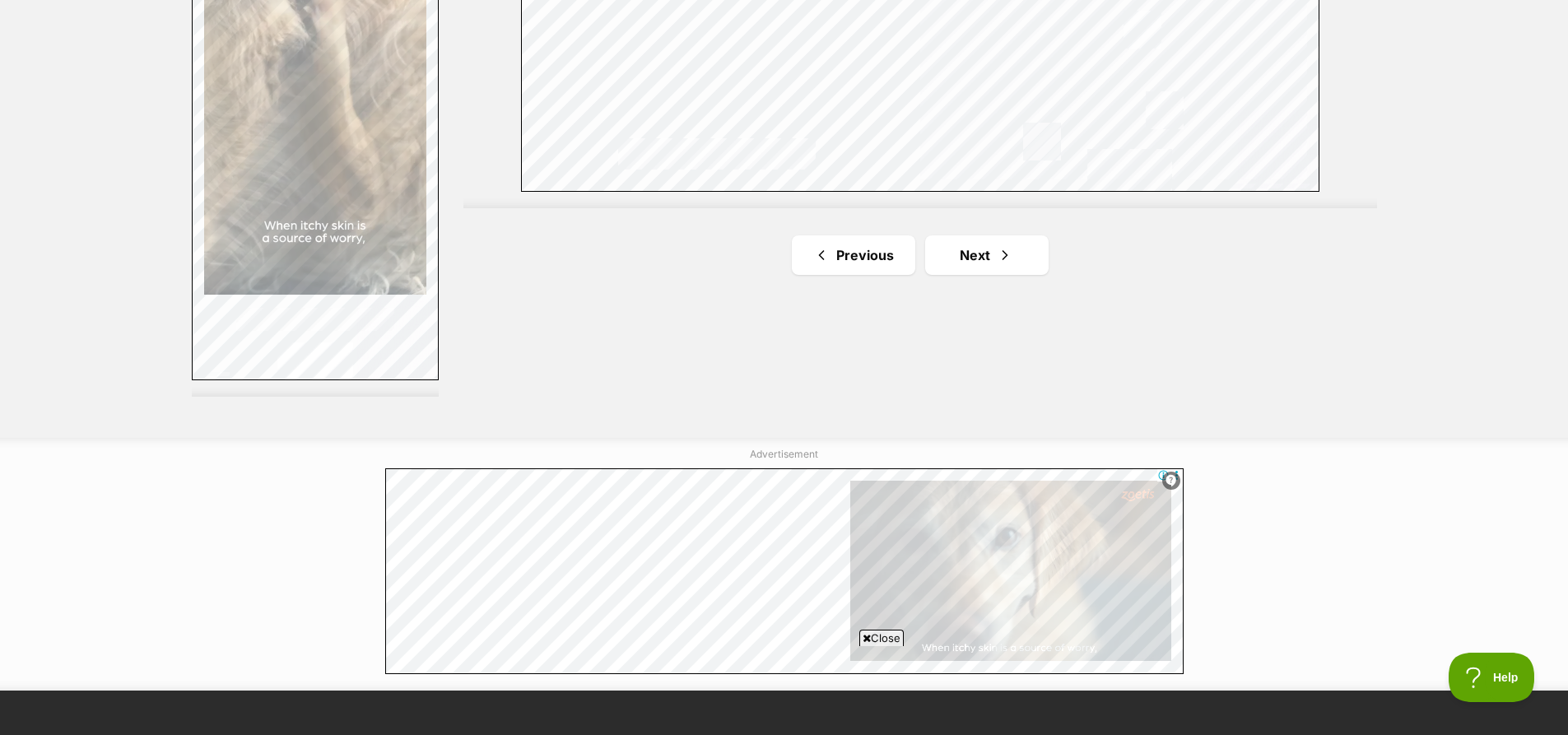
scroll to position [3044, 0]
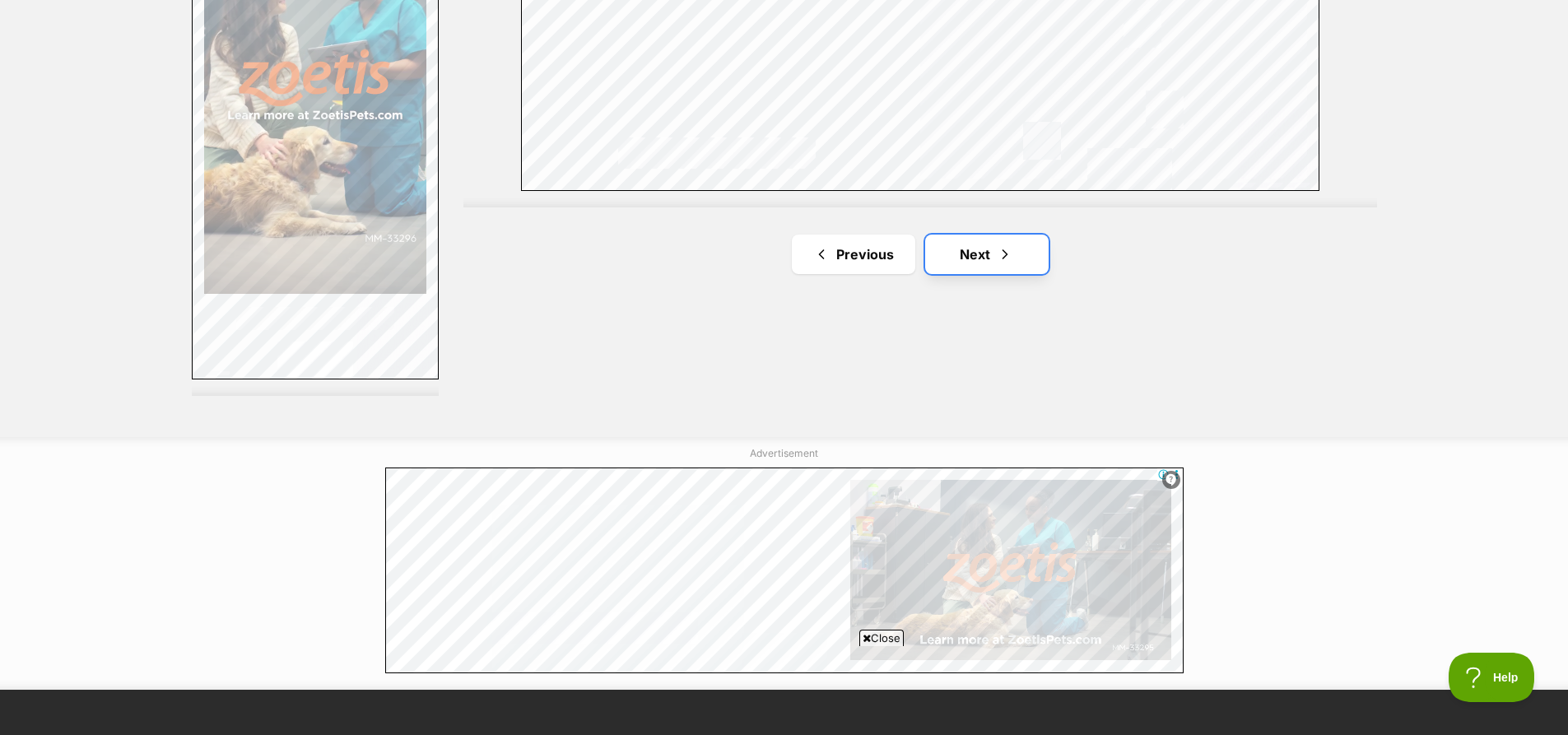
click at [972, 247] on link "Next" at bounding box center [987, 254] width 123 height 39
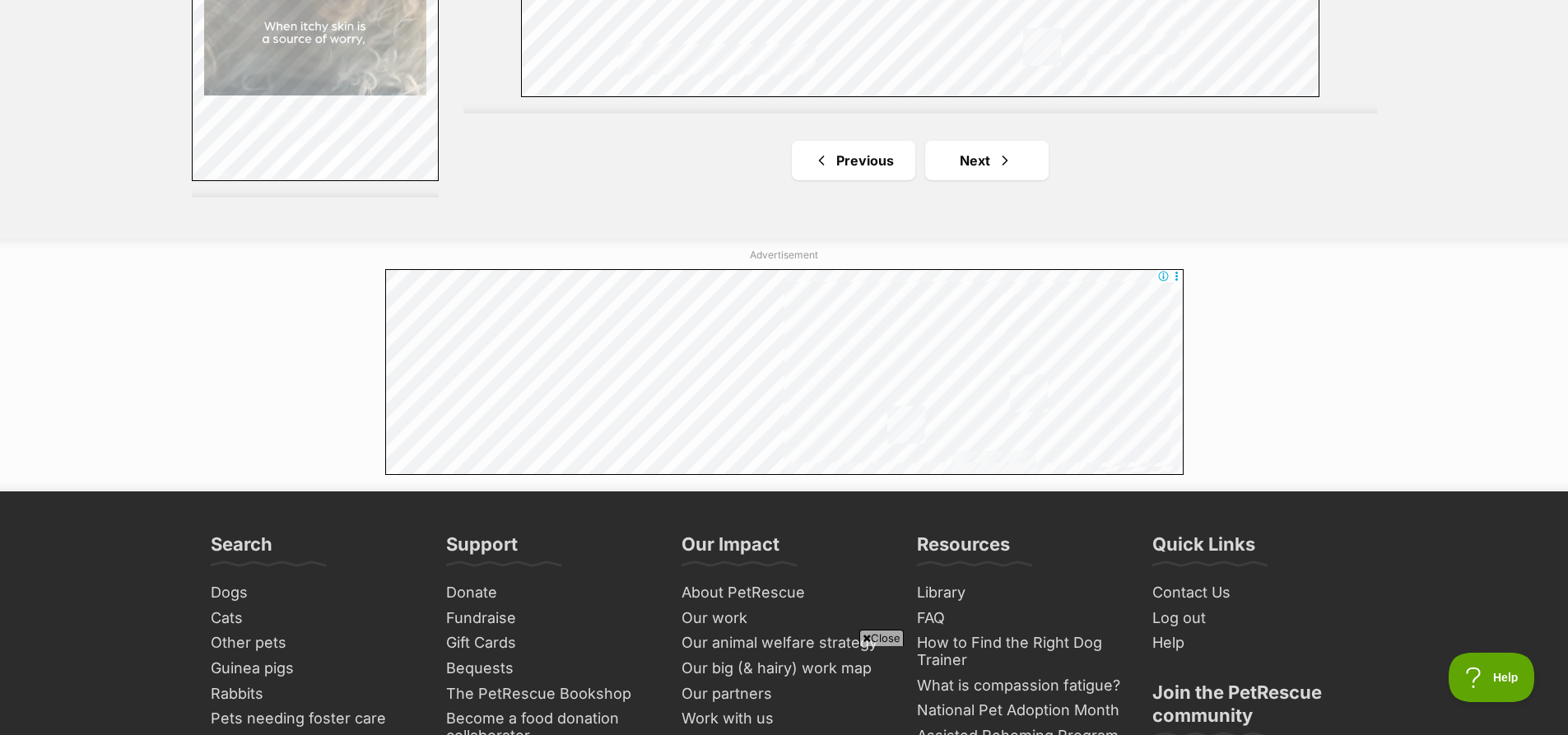
scroll to position [3291, 0]
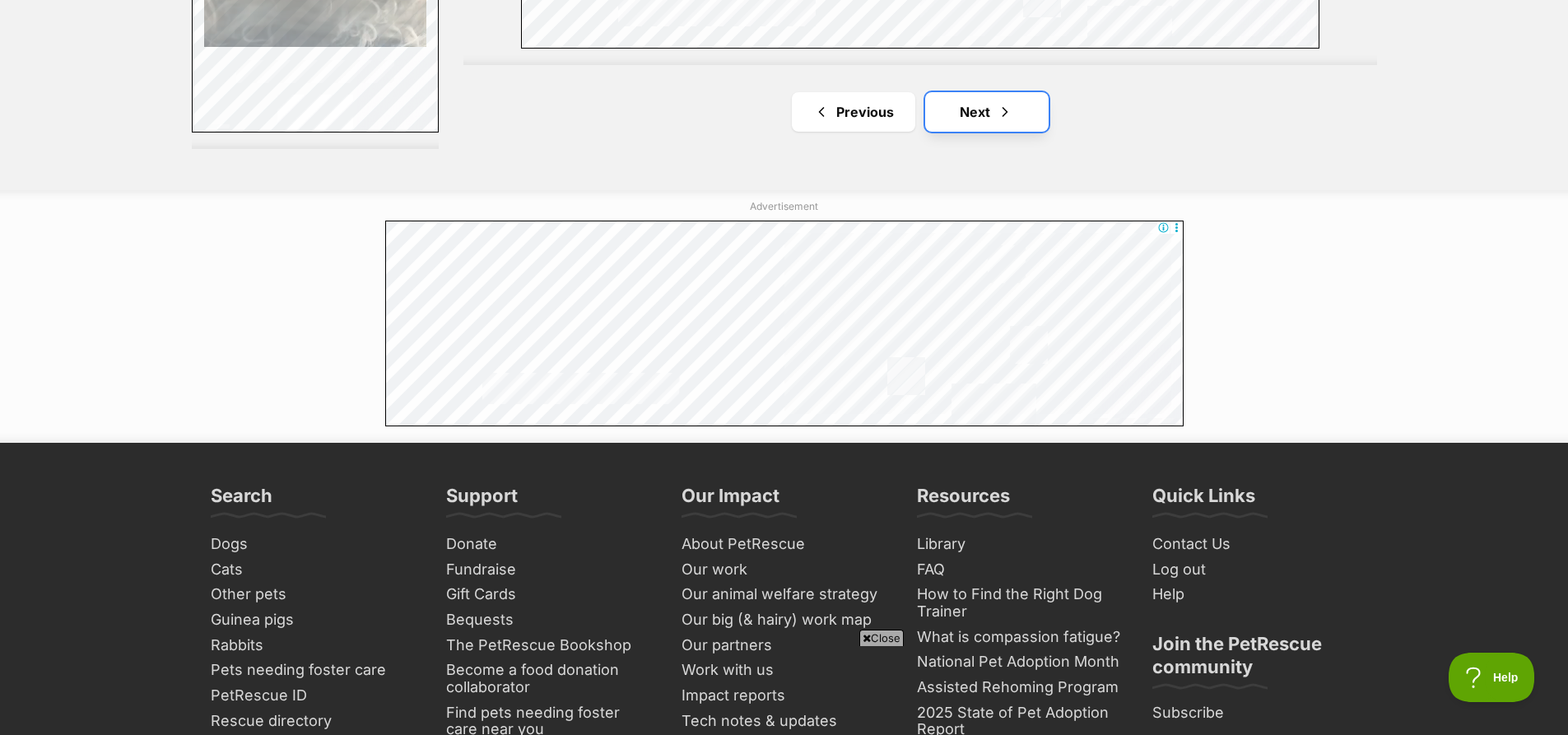
click at [988, 121] on link "Next" at bounding box center [987, 112] width 123 height 39
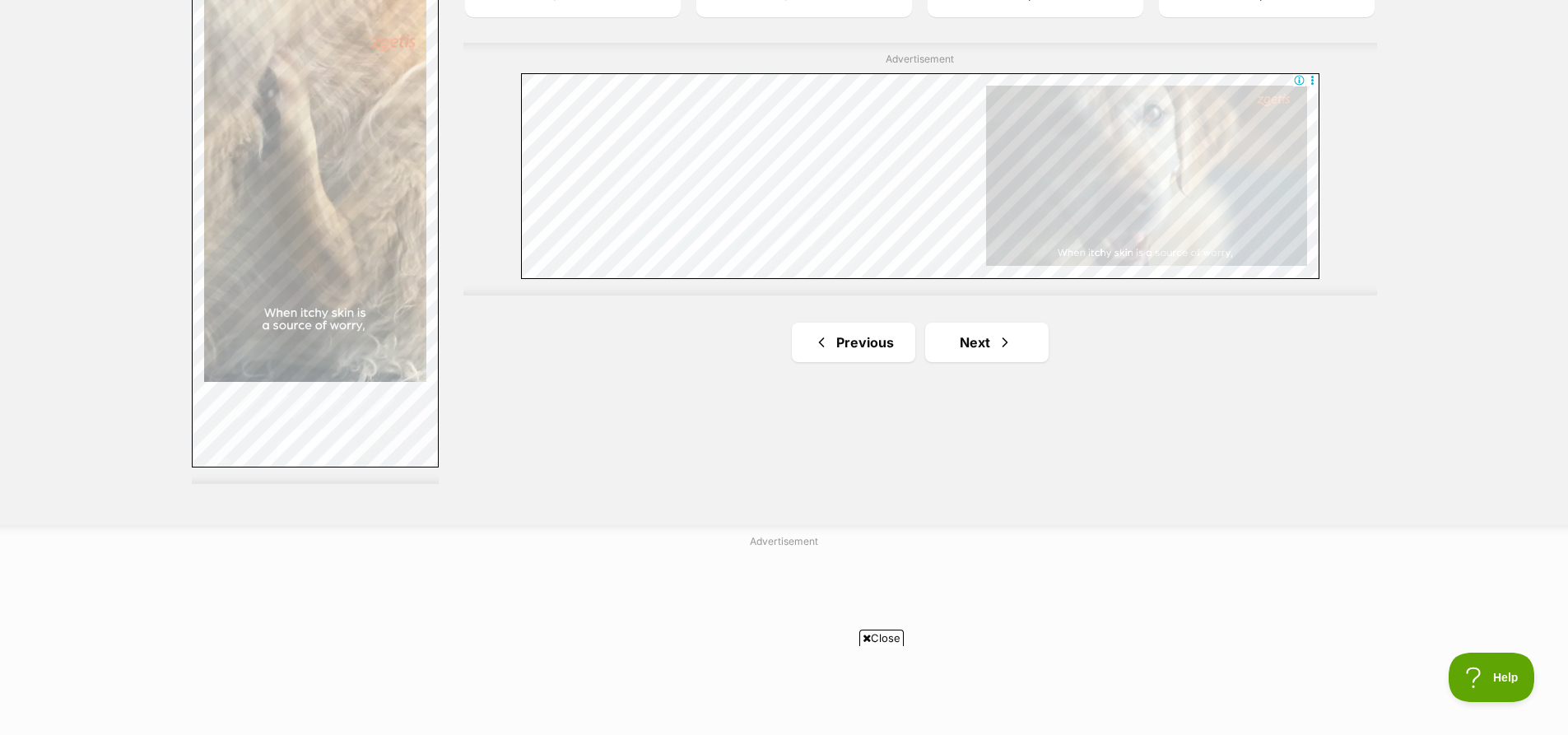
scroll to position [3044, 0]
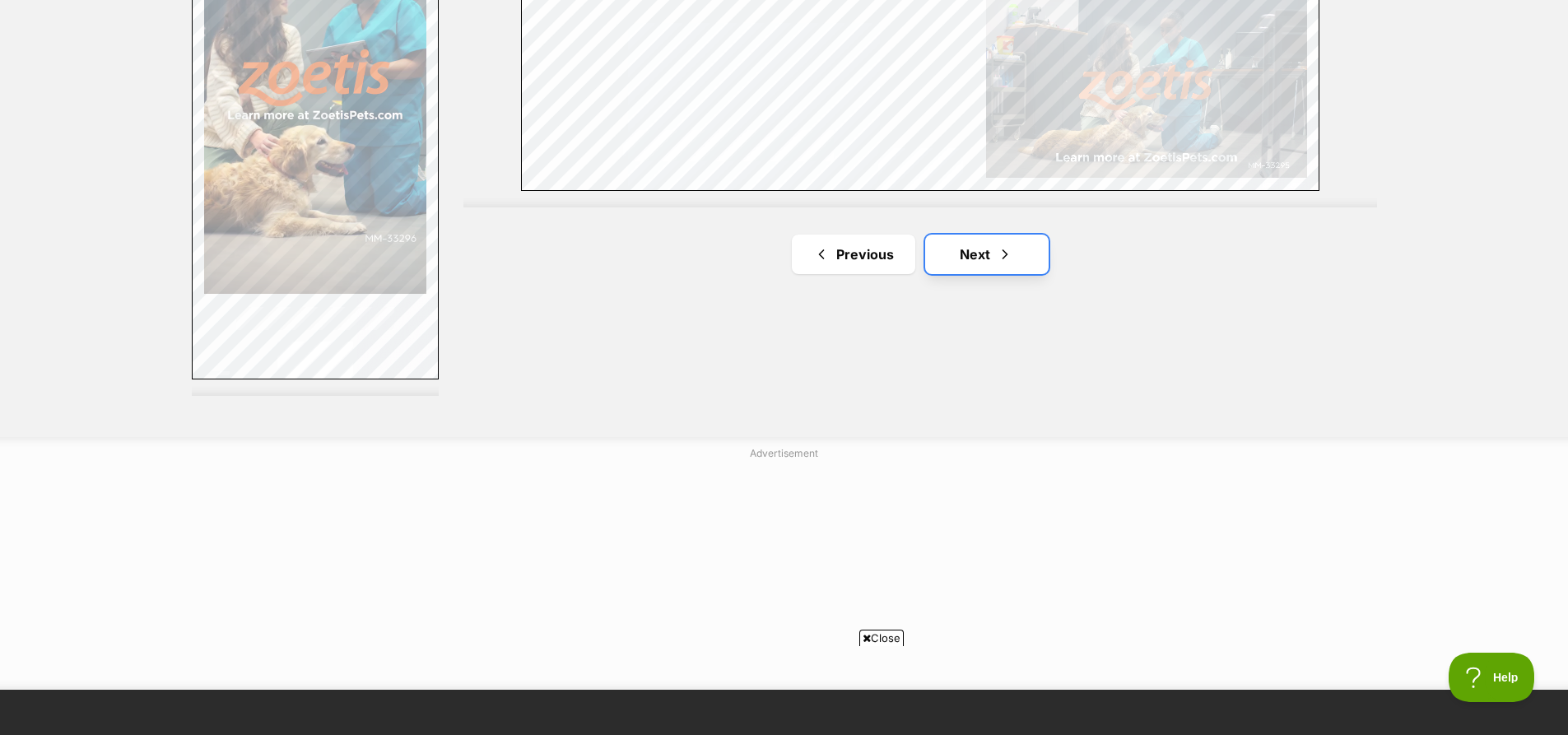
click at [938, 246] on link "Next" at bounding box center [987, 254] width 123 height 39
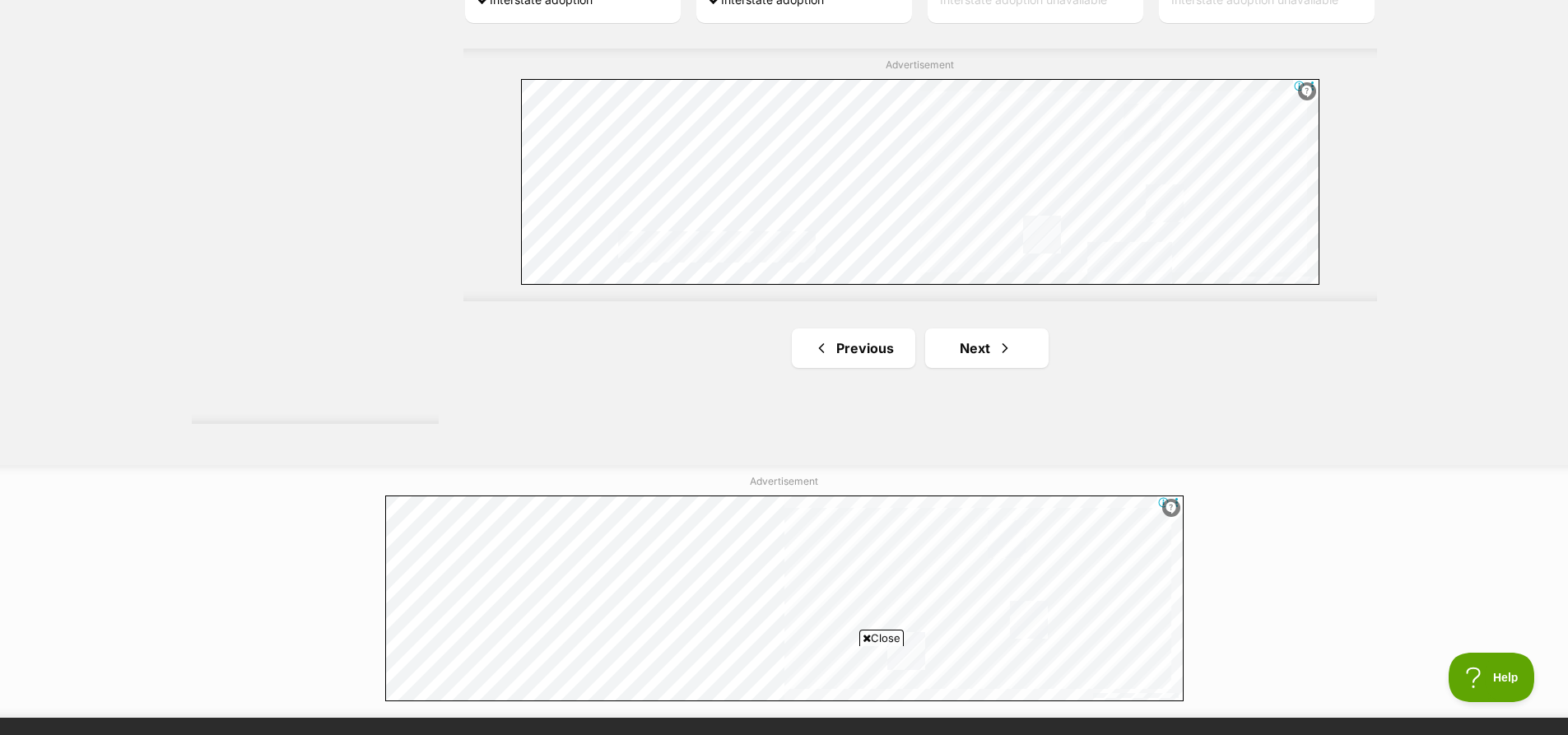
scroll to position [2961, 0]
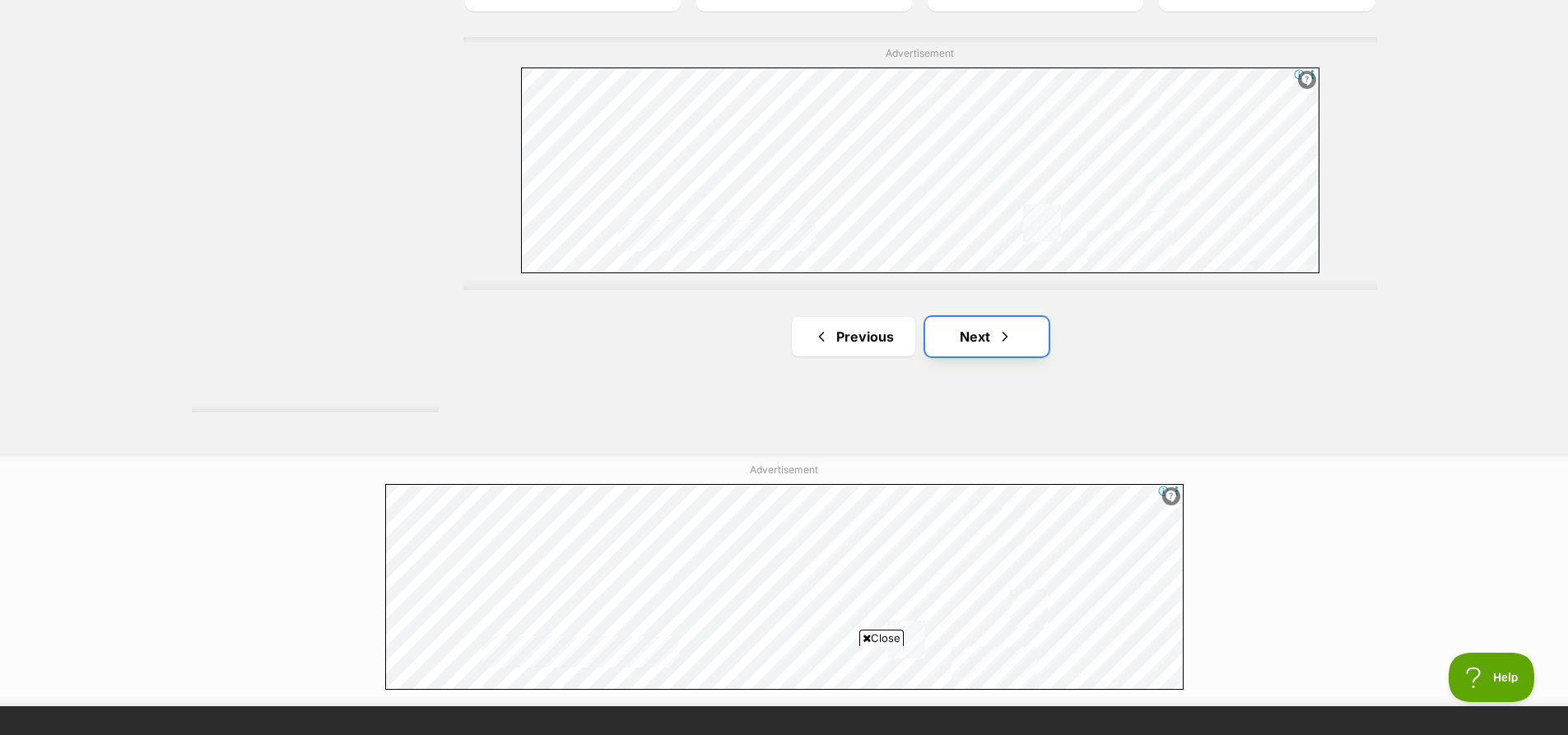
click at [1001, 329] on span "Next page" at bounding box center [1004, 336] width 16 height 20
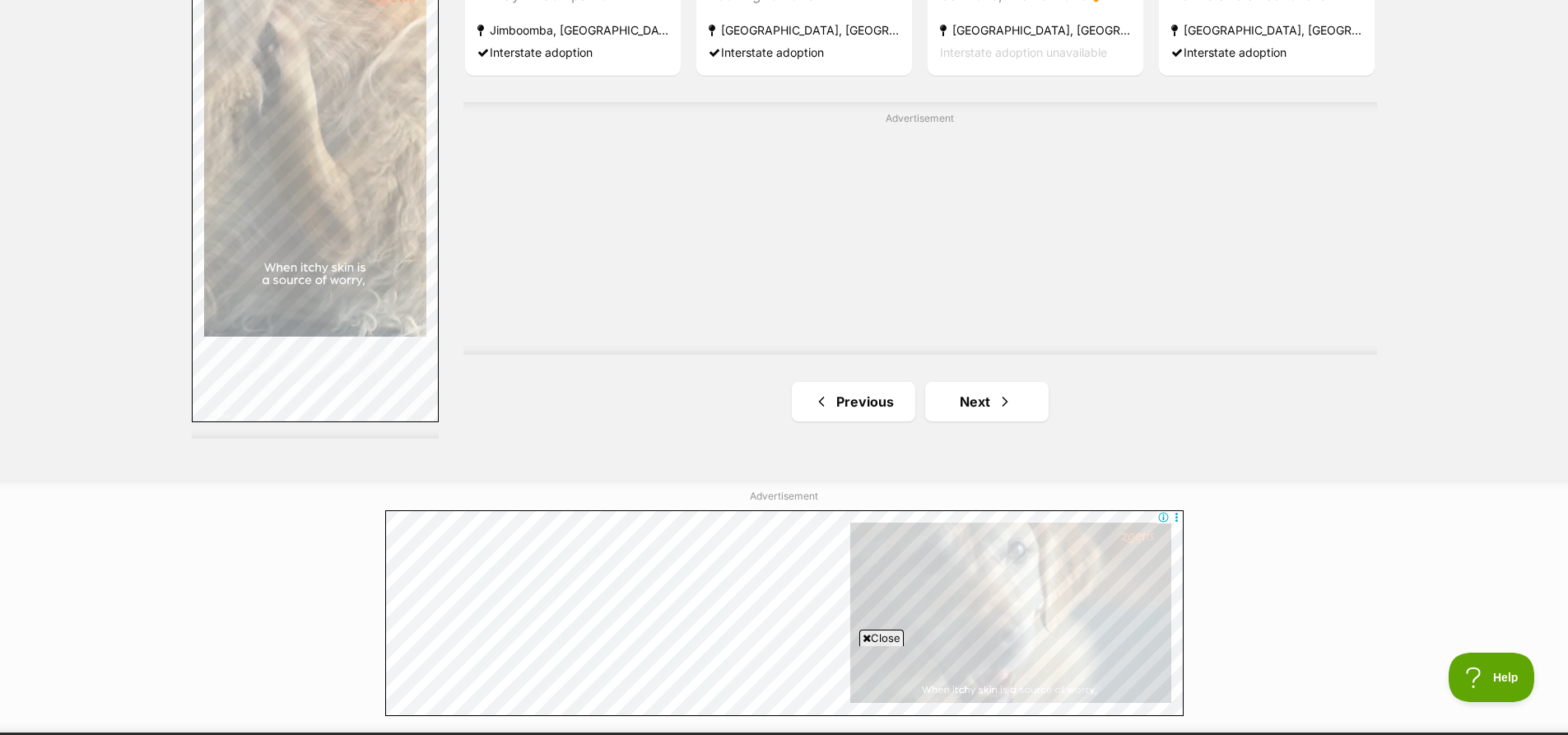
scroll to position [3044, 0]
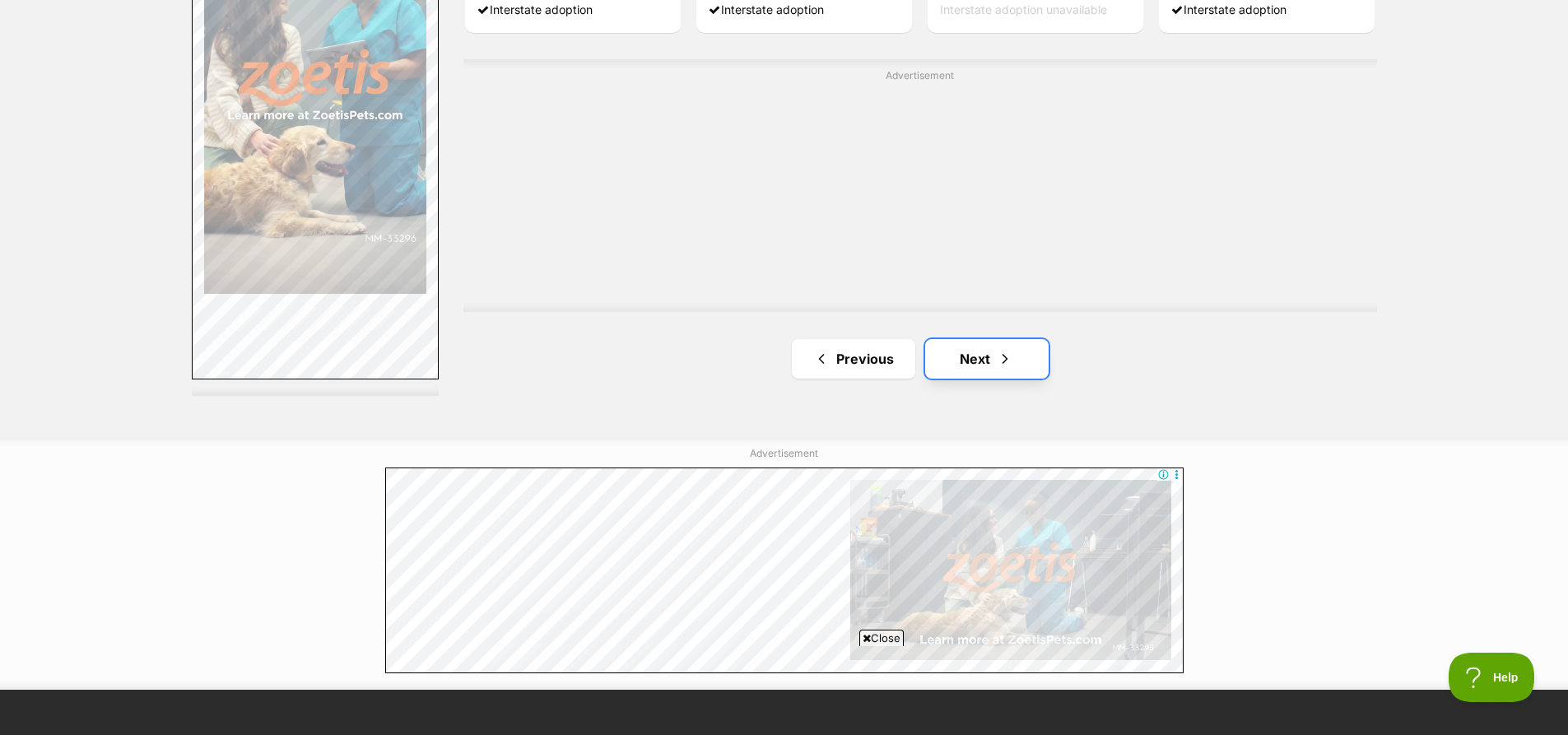
click at [969, 355] on link "Next" at bounding box center [987, 359] width 123 height 39
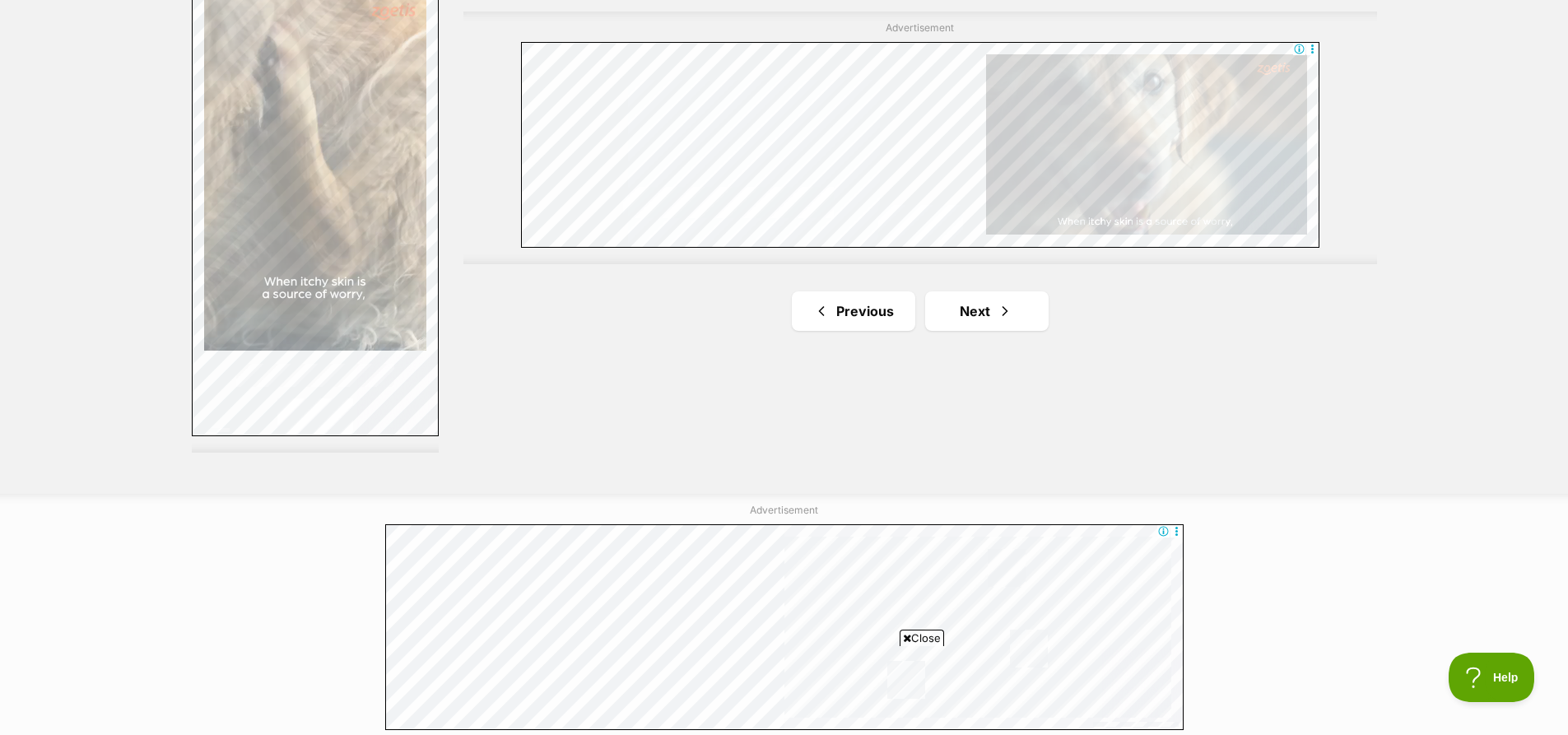
scroll to position [3127, 0]
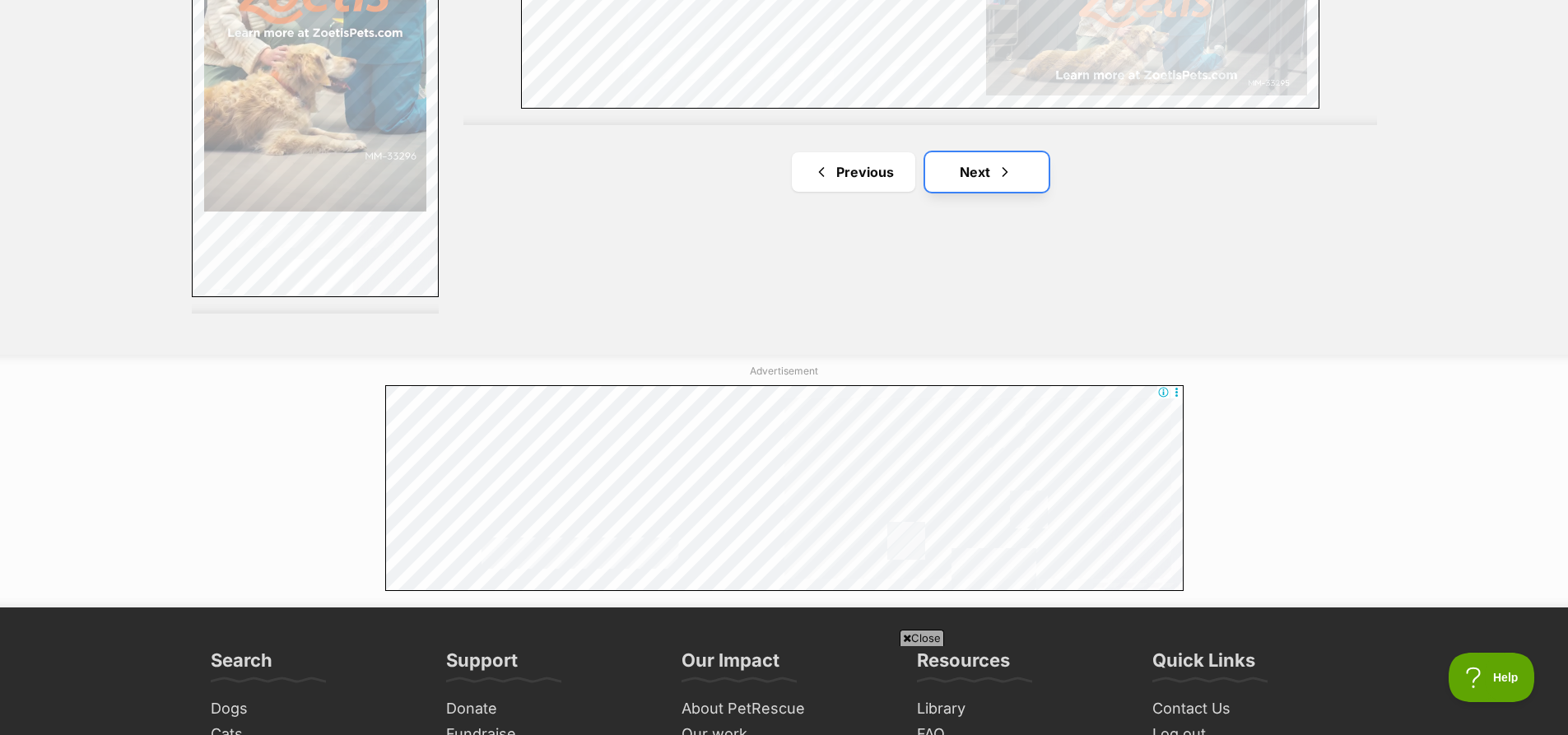
click at [991, 165] on link "Next" at bounding box center [987, 172] width 123 height 39
